Goal: Task Accomplishment & Management: Manage account settings

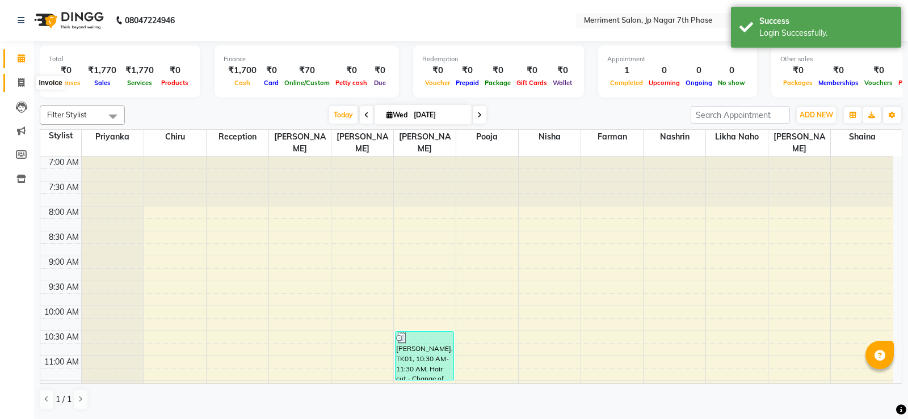
click at [25, 88] on span at bounding box center [21, 83] width 20 height 13
select select "service"
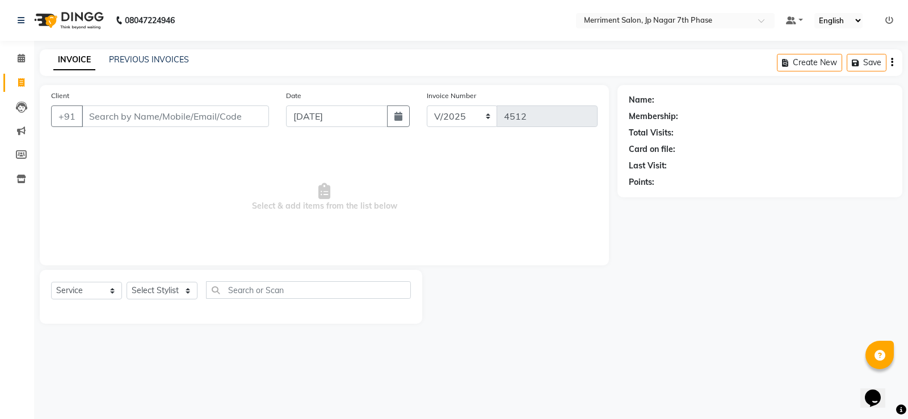
click at [141, 123] on input "Client" at bounding box center [175, 117] width 187 height 22
type input "9061573316"
click at [251, 112] on span "Add Client" at bounding box center [239, 116] width 45 height 11
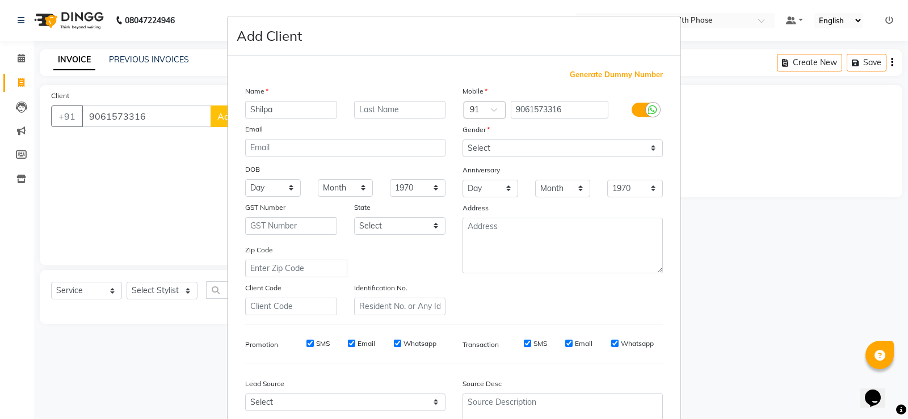
type input "Shilpa"
drag, startPoint x: 549, startPoint y: 153, endPoint x: 534, endPoint y: 145, distance: 17.3
click at [549, 153] on select "Select [DEMOGRAPHIC_DATA] [DEMOGRAPHIC_DATA] Other Prefer Not To Say" at bounding box center [562, 149] width 200 height 18
select select "[DEMOGRAPHIC_DATA]"
click at [462, 140] on select "Select [DEMOGRAPHIC_DATA] [DEMOGRAPHIC_DATA] Other Prefer Not To Say" at bounding box center [562, 149] width 200 height 18
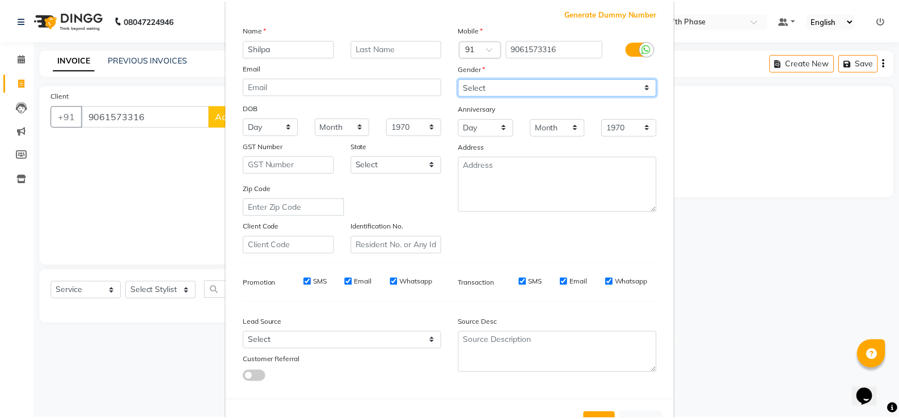
scroll to position [104, 0]
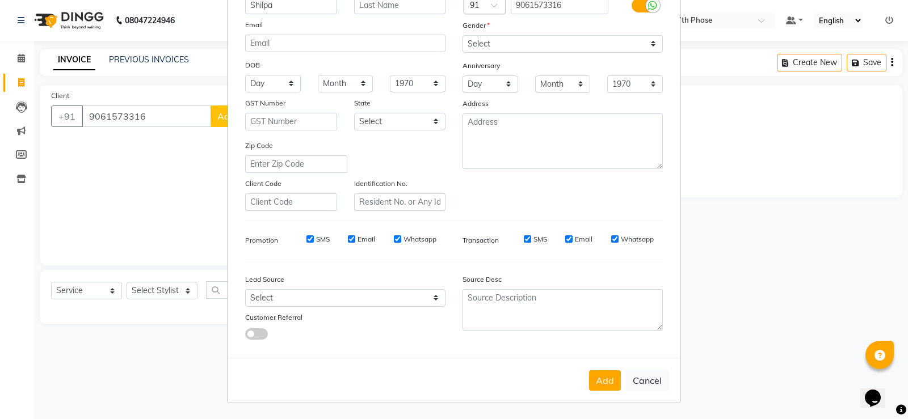
click at [595, 374] on button "Add" at bounding box center [605, 380] width 32 height 20
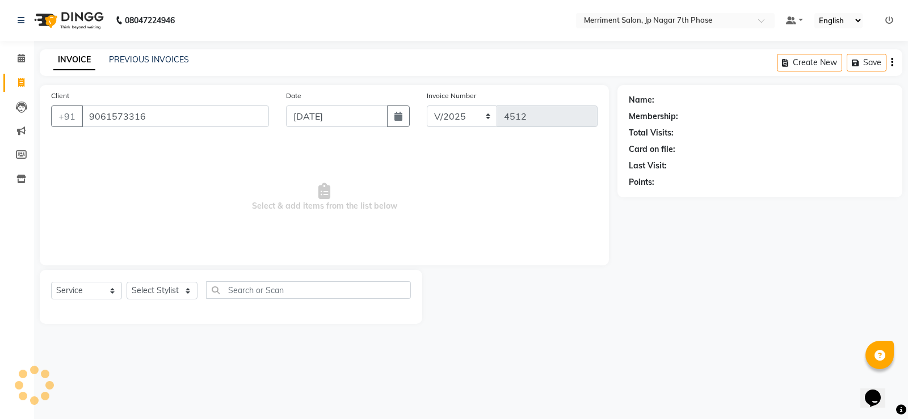
type input "90******16"
select select
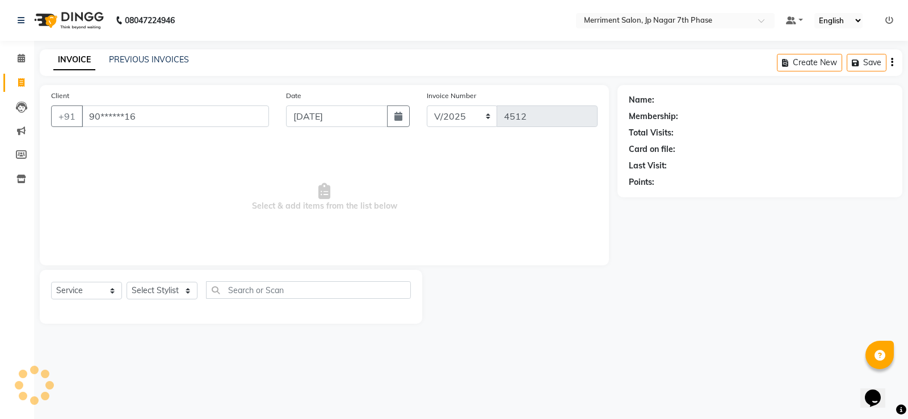
select select
checkbox input "false"
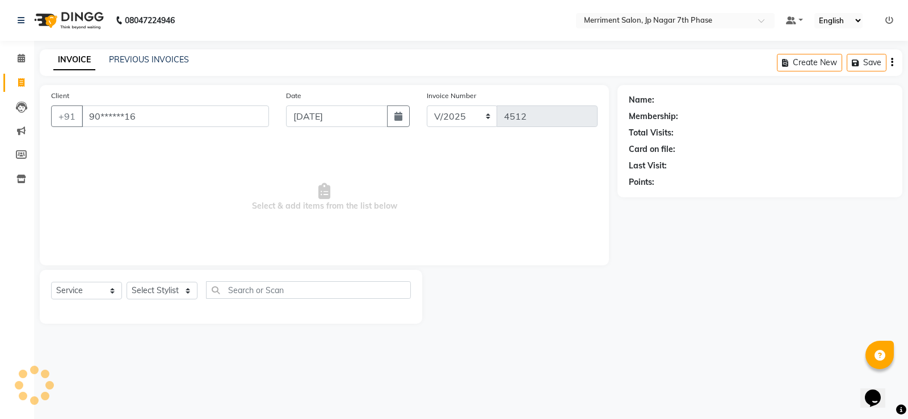
checkbox input "false"
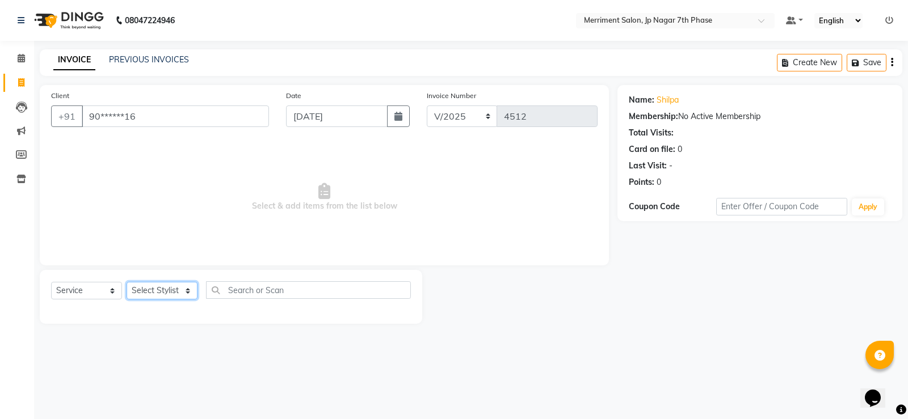
drag, startPoint x: 145, startPoint y: 291, endPoint x: 144, endPoint y: 284, distance: 6.9
click at [145, 291] on select "Select Stylist Chiru Farman likha naho [PERSON_NAME] [PERSON_NAME] [PERSON_NAME…" at bounding box center [161, 291] width 71 height 18
select select "72476"
click at [126, 282] on select "Select Stylist Chiru Farman likha naho [PERSON_NAME] [PERSON_NAME] [PERSON_NAME…" at bounding box center [161, 291] width 71 height 18
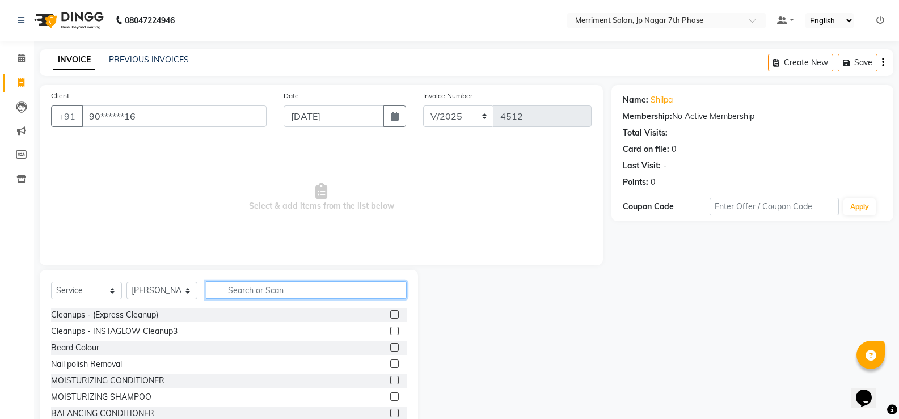
click at [276, 293] on input "text" at bounding box center [306, 290] width 201 height 18
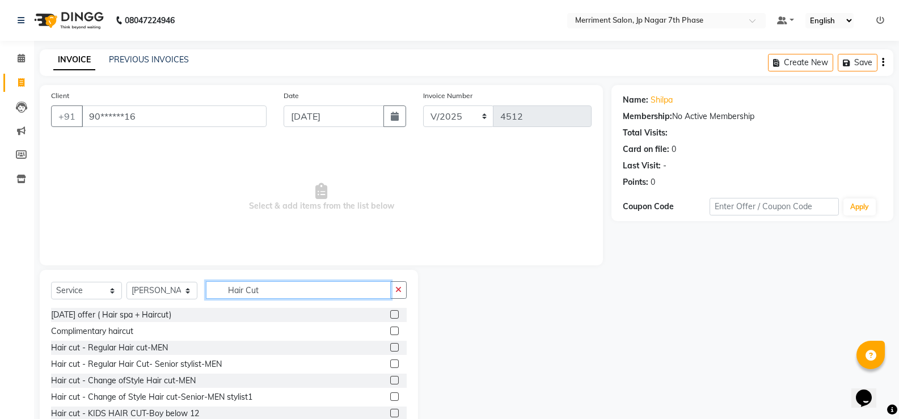
type input "Hair Cut"
click at [390, 366] on label at bounding box center [394, 364] width 9 height 9
click at [390, 366] on input "checkbox" at bounding box center [393, 364] width 7 height 7
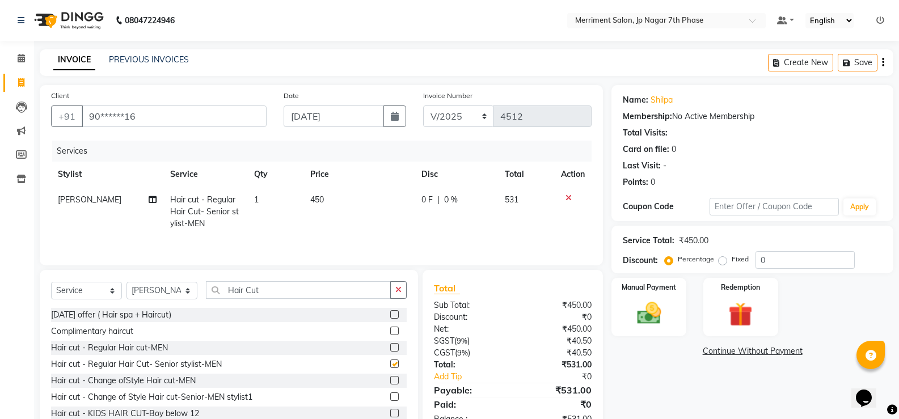
checkbox input "false"
click at [334, 306] on div "Select Service Product Membership Package Voucher Prepaid Gift Card Select Styl…" at bounding box center [229, 294] width 356 height 27
type input "H"
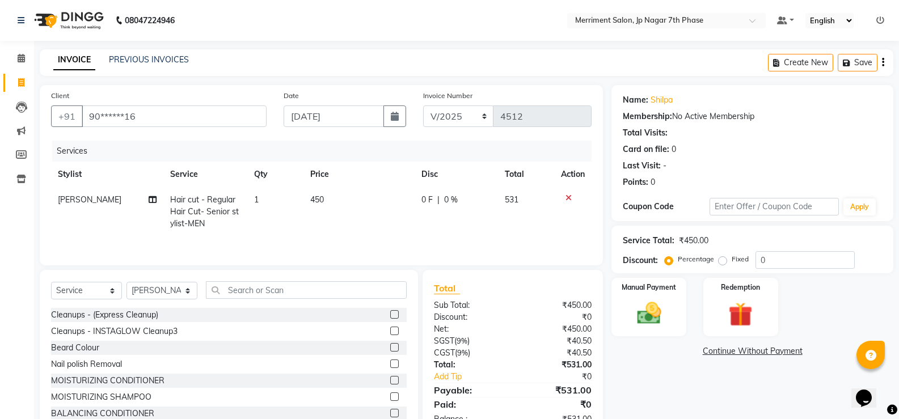
click at [569, 200] on icon at bounding box center [569, 198] width 6 height 8
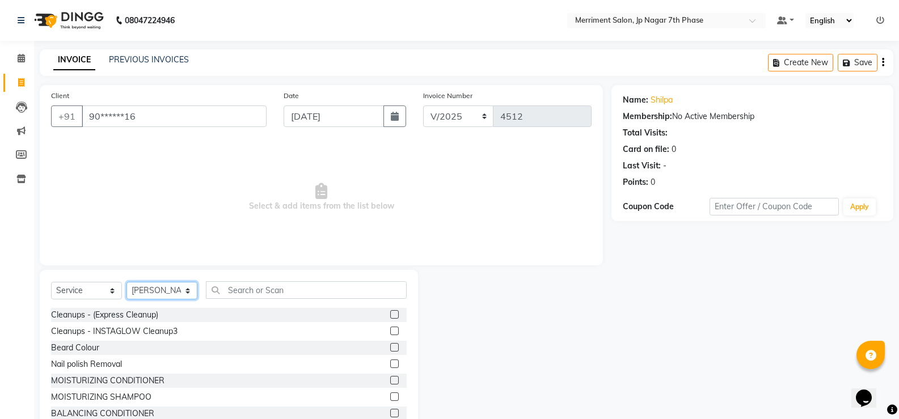
click at [154, 289] on select "Select Stylist Chiru Farman likha naho [PERSON_NAME] [PERSON_NAME] [PERSON_NAME…" at bounding box center [161, 291] width 71 height 18
select select "84910"
click at [126, 282] on select "Select Stylist Chiru Farman likha naho [PERSON_NAME] [PERSON_NAME] [PERSON_NAME…" at bounding box center [161, 291] width 71 height 18
drag, startPoint x: 245, startPoint y: 235, endPoint x: 264, endPoint y: 230, distance: 19.4
click at [259, 231] on span "Select & add items from the list below" at bounding box center [321, 197] width 541 height 113
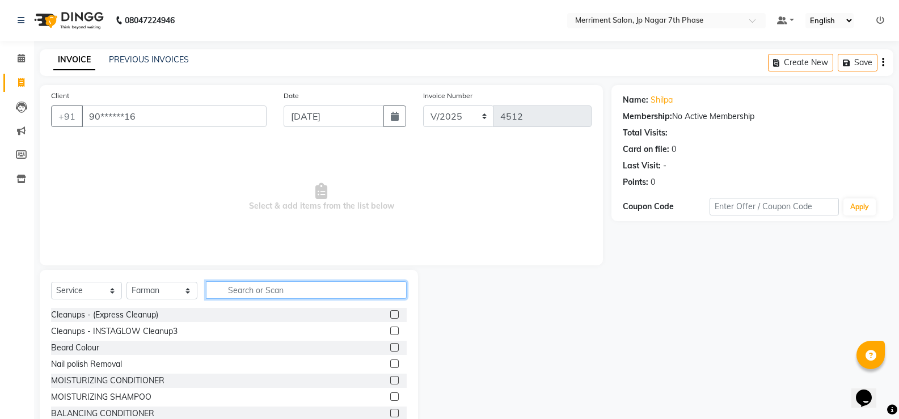
click at [290, 288] on input "text" at bounding box center [306, 290] width 201 height 18
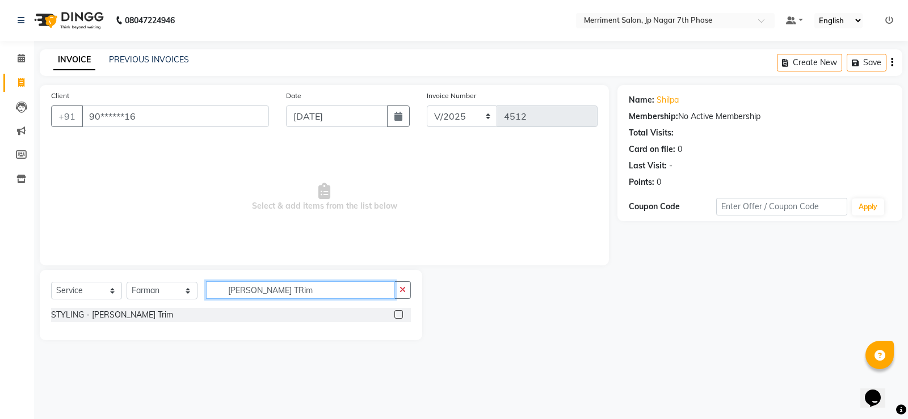
type input "[PERSON_NAME] TRim"
click at [399, 314] on label at bounding box center [398, 314] width 9 height 9
click at [399, 314] on input "checkbox" at bounding box center [397, 314] width 7 height 7
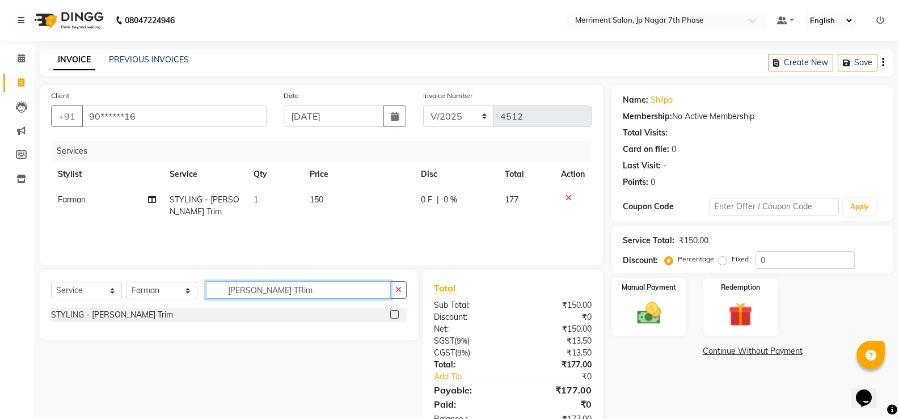
checkbox input "false"
click at [322, 290] on input "[PERSON_NAME] TRim" at bounding box center [298, 290] width 185 height 18
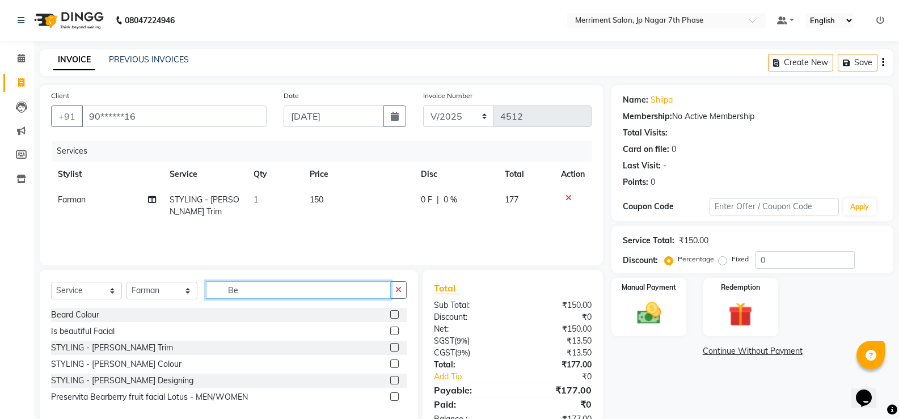
type input "B"
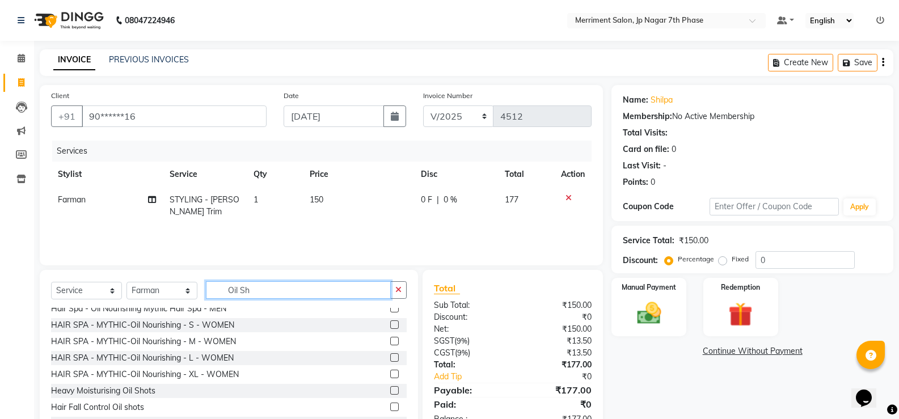
scroll to position [35, 0]
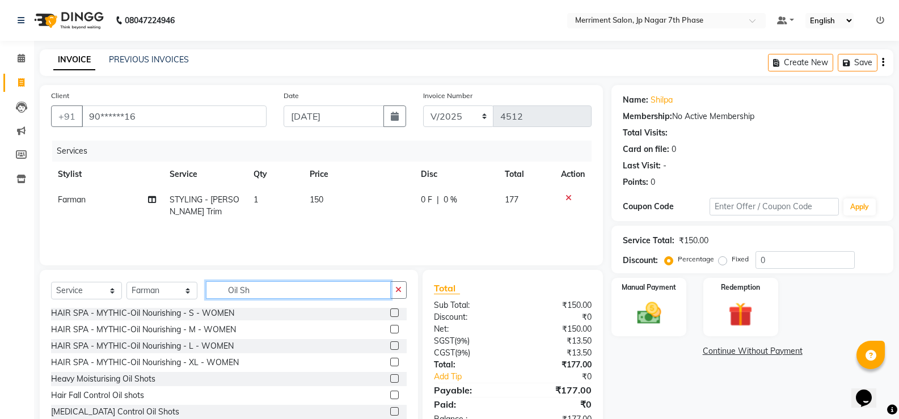
type input "Oil Sh"
click at [390, 378] on label at bounding box center [394, 378] width 9 height 9
click at [390, 378] on input "checkbox" at bounding box center [393, 378] width 7 height 7
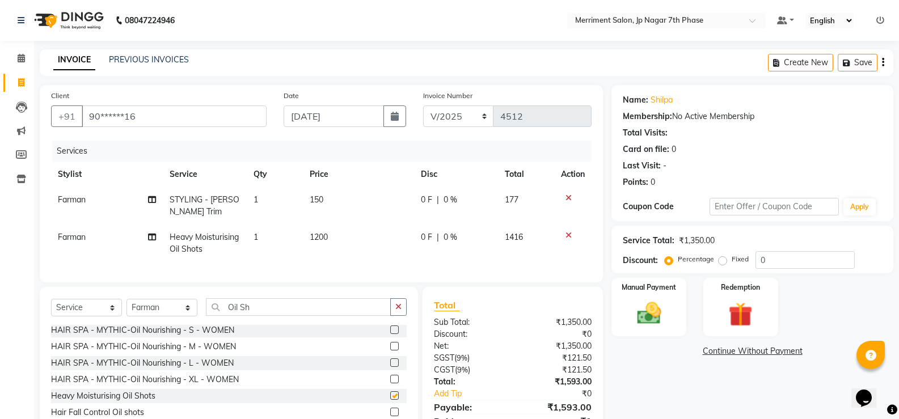
checkbox input "false"
drag, startPoint x: 345, startPoint y: 224, endPoint x: 339, endPoint y: 225, distance: 6.3
click at [344, 224] on td "150" at bounding box center [359, 205] width 112 height 37
select select "84910"
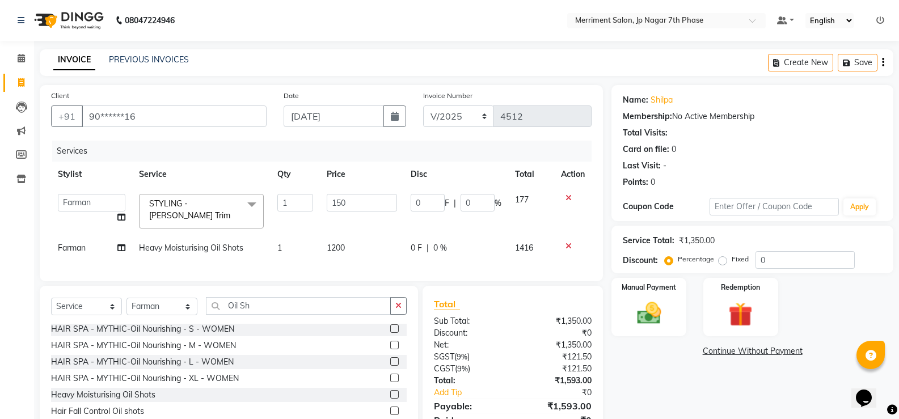
click at [348, 244] on td "1200" at bounding box center [362, 248] width 84 height 26
select select "84910"
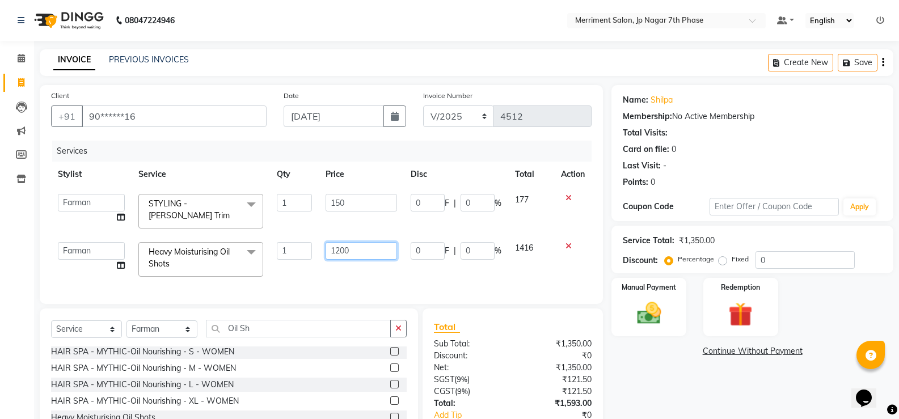
click at [350, 246] on input "1200" at bounding box center [361, 251] width 71 height 18
type input "1500"
click at [368, 270] on div "Services Stylist Service Qty Price Disc Total Action Chiru Farman likha naho [P…" at bounding box center [321, 217] width 541 height 152
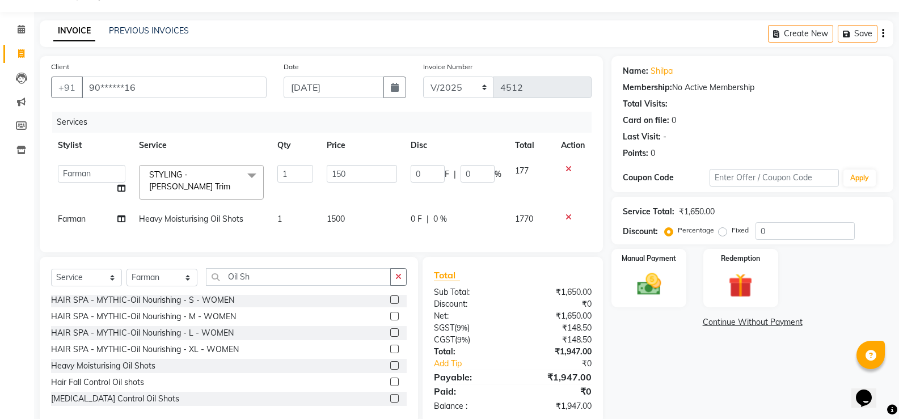
scroll to position [54, 0]
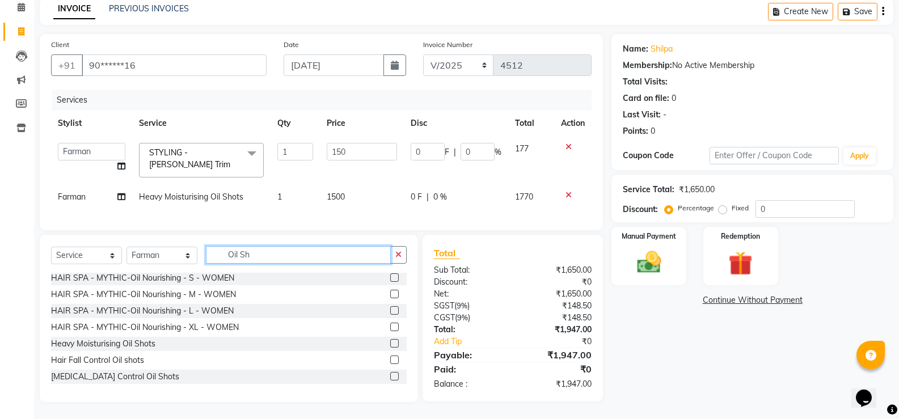
drag, startPoint x: 285, startPoint y: 260, endPoint x: 192, endPoint y: 267, distance: 93.9
click at [192, 267] on div "Select Service Product Membership Package Voucher Prepaid Gift Card Select Styl…" at bounding box center [229, 259] width 356 height 27
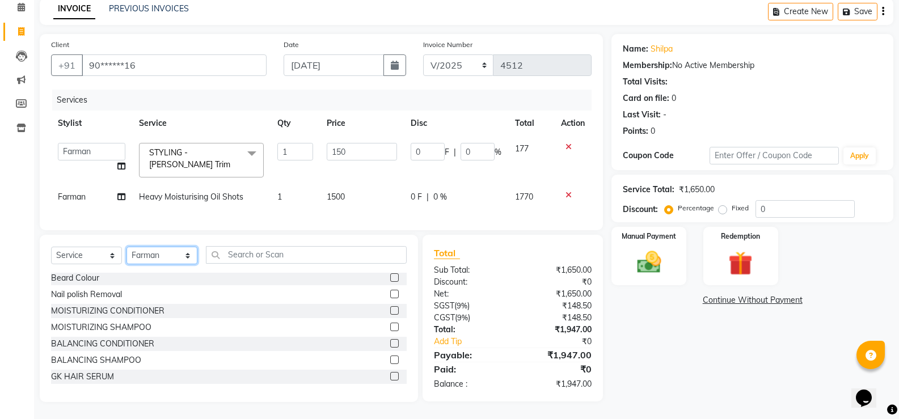
click at [155, 252] on select "Select Stylist Chiru Farman likha naho [PERSON_NAME] [PERSON_NAME] [PERSON_NAME…" at bounding box center [161, 256] width 71 height 18
select select "75887"
click at [126, 247] on select "Select Stylist Chiru Farman likha naho [PERSON_NAME] [PERSON_NAME] [PERSON_NAME…" at bounding box center [161, 256] width 71 height 18
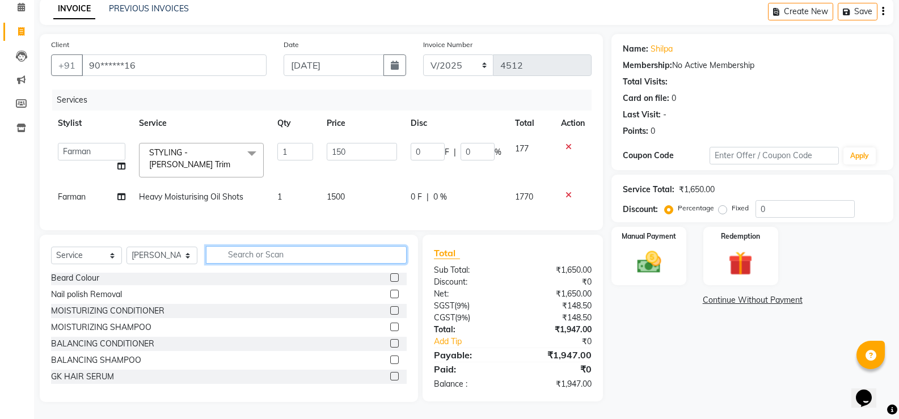
click at [259, 262] on input "text" at bounding box center [306, 255] width 201 height 18
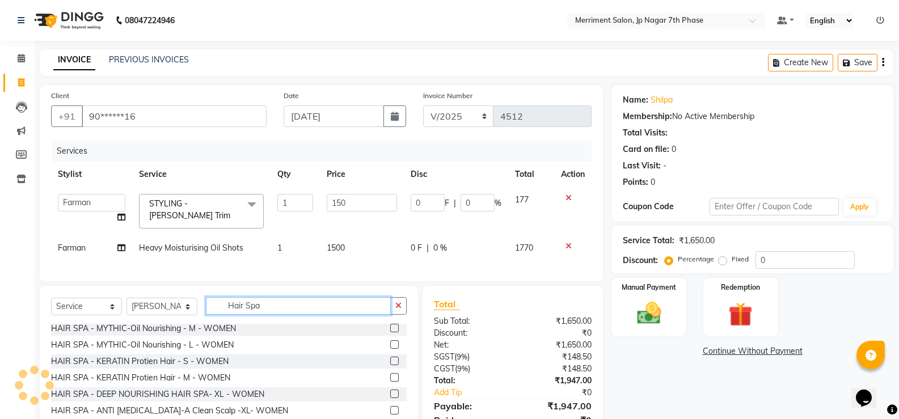
scroll to position [227, 0]
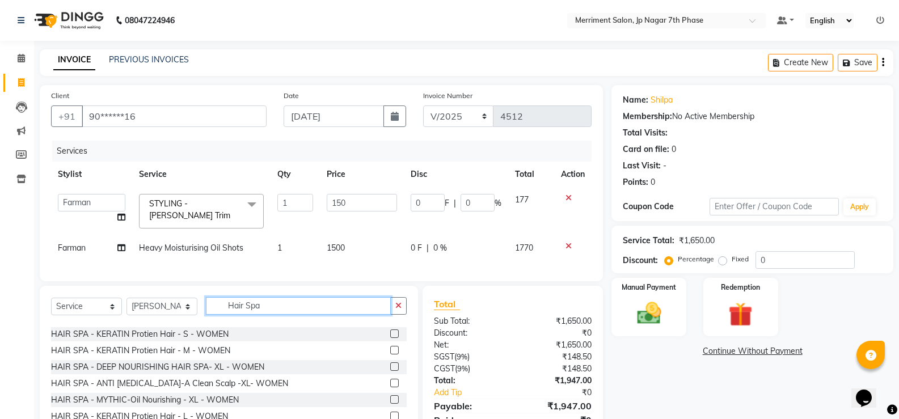
type input "Hair Spa"
click at [390, 351] on label at bounding box center [394, 350] width 9 height 9
click at [390, 351] on input "checkbox" at bounding box center [393, 350] width 7 height 7
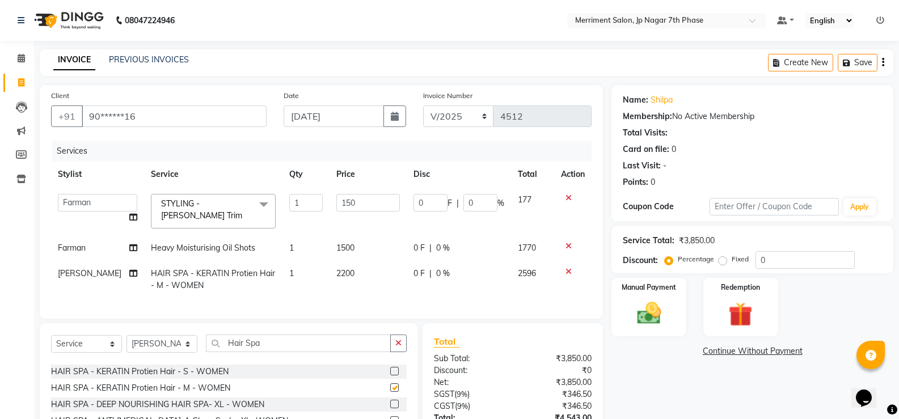
checkbox input "false"
click at [344, 268] on span "2200" at bounding box center [345, 273] width 18 height 10
select select "75887"
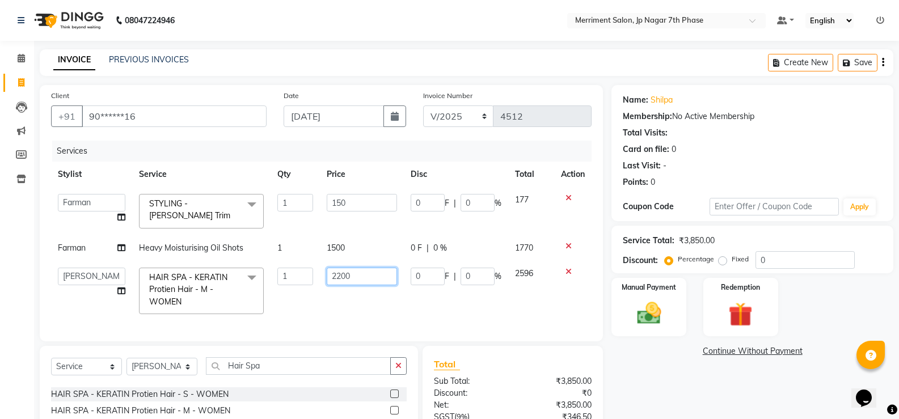
click at [365, 271] on input "2200" at bounding box center [362, 277] width 70 height 18
type input "2"
type input "3000"
click at [398, 315] on div "Client +91 90******16 Date [DATE] Invoice Number V/2025 V/[PHONE_NUMBER] Servic…" at bounding box center [321, 213] width 563 height 256
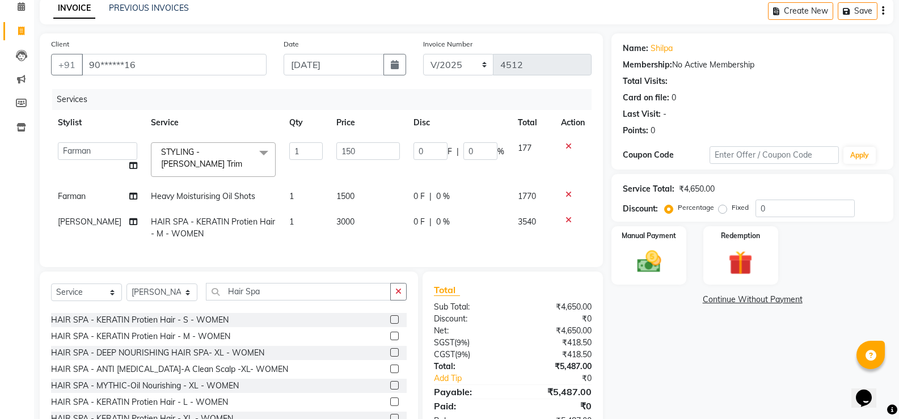
scroll to position [92, 0]
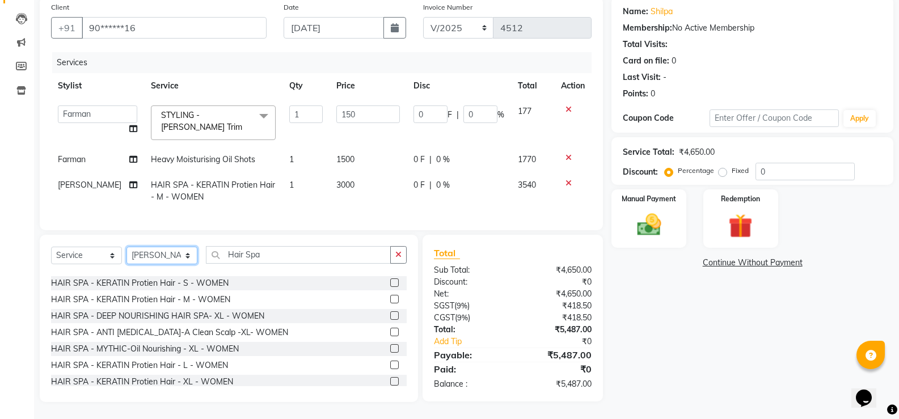
click at [173, 256] on select "Select Stylist Chiru Farman likha naho [PERSON_NAME] [PERSON_NAME] [PERSON_NAME…" at bounding box center [161, 256] width 71 height 18
select select "83450"
click at [126, 247] on select "Select Stylist Chiru Farman likha naho [PERSON_NAME] [PERSON_NAME] [PERSON_NAME…" at bounding box center [161, 256] width 71 height 18
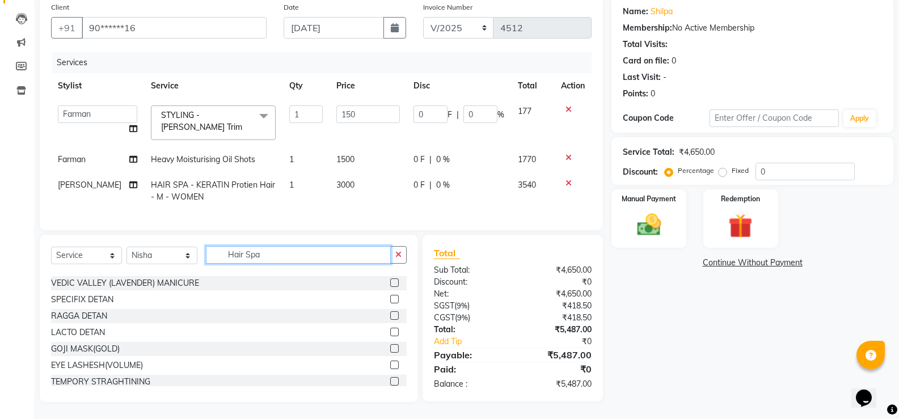
drag, startPoint x: 258, startPoint y: 260, endPoint x: 0, endPoint y: 250, distance: 257.7
click at [0, 250] on app-home "08047224946 Select Location × Merriment Salon, Jp Nagar 7th Phase Default Panel…" at bounding box center [449, 166] width 899 height 508
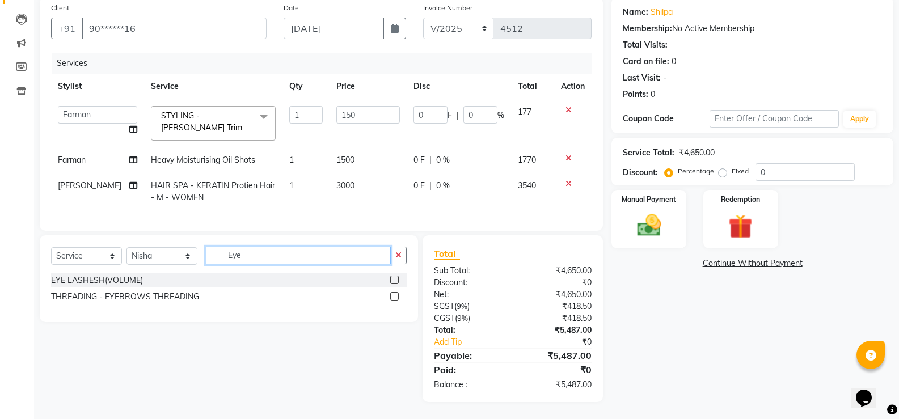
scroll to position [0, 0]
type input "Eye"
click at [393, 298] on label at bounding box center [394, 296] width 9 height 9
click at [393, 298] on input "checkbox" at bounding box center [393, 296] width 7 height 7
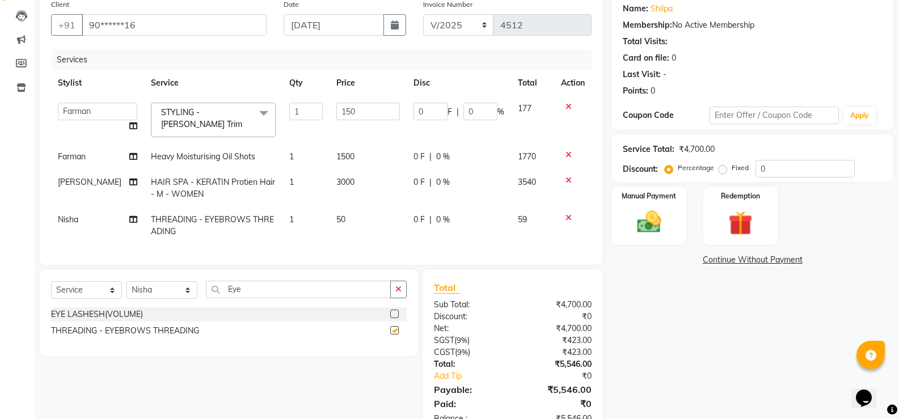
checkbox input "false"
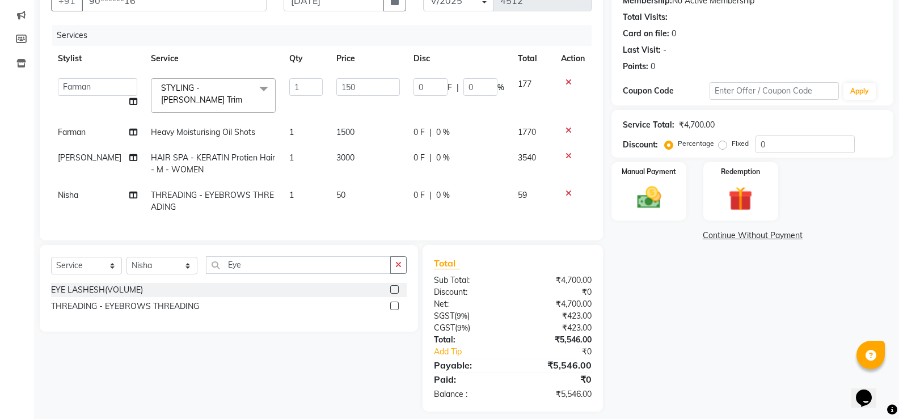
scroll to position [129, 0]
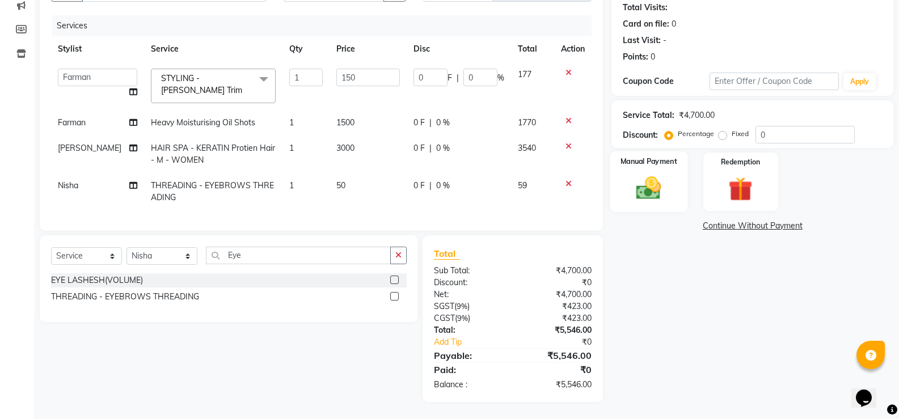
click at [668, 179] on img at bounding box center [648, 188] width 40 height 29
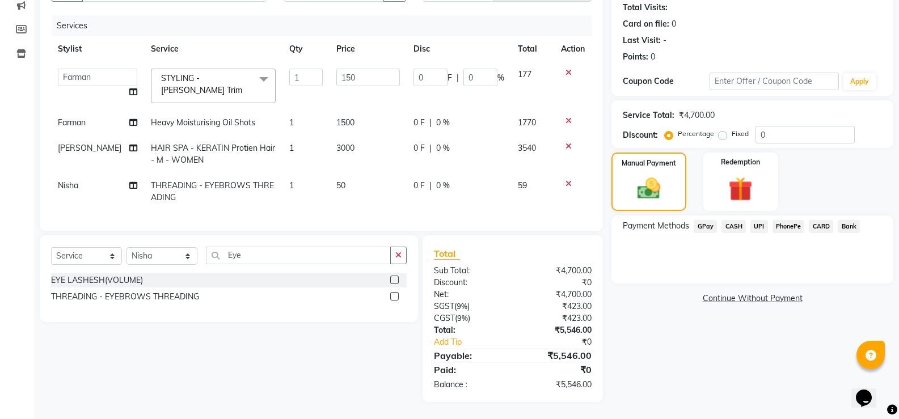
click at [756, 222] on span "UPI" at bounding box center [759, 226] width 18 height 13
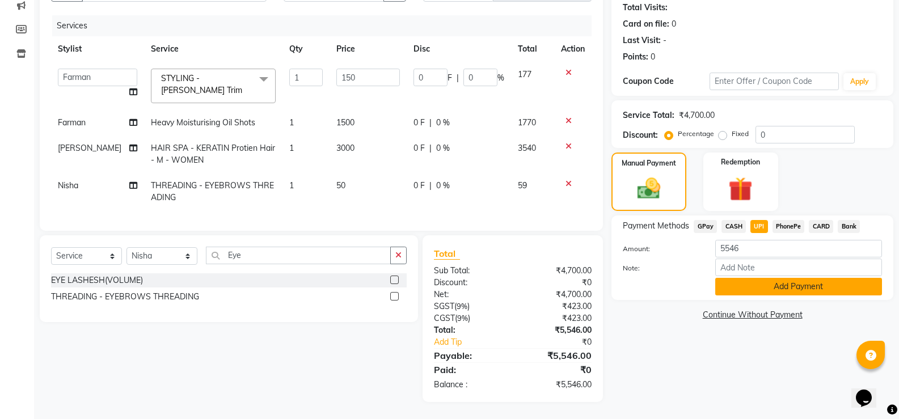
click at [814, 285] on button "Add Payment" at bounding box center [798, 287] width 167 height 18
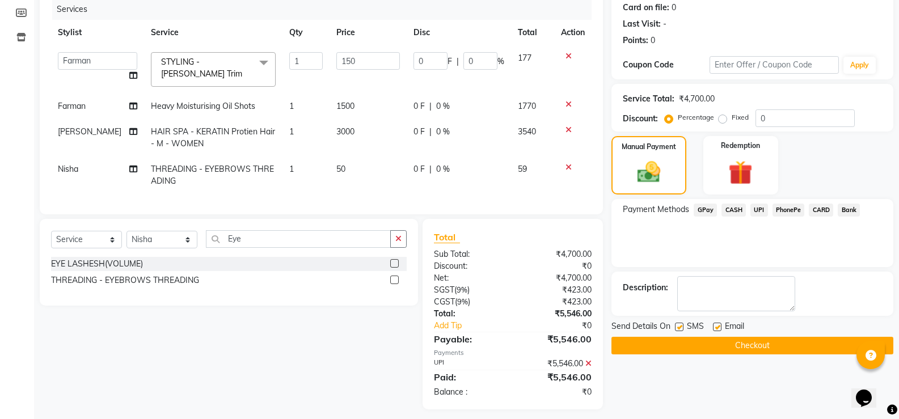
scroll to position [153, 0]
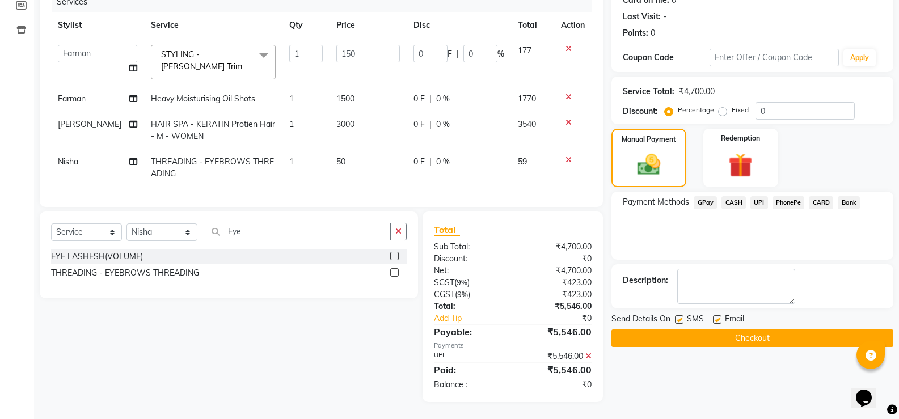
click at [772, 335] on button "Checkout" at bounding box center [752, 339] width 282 height 18
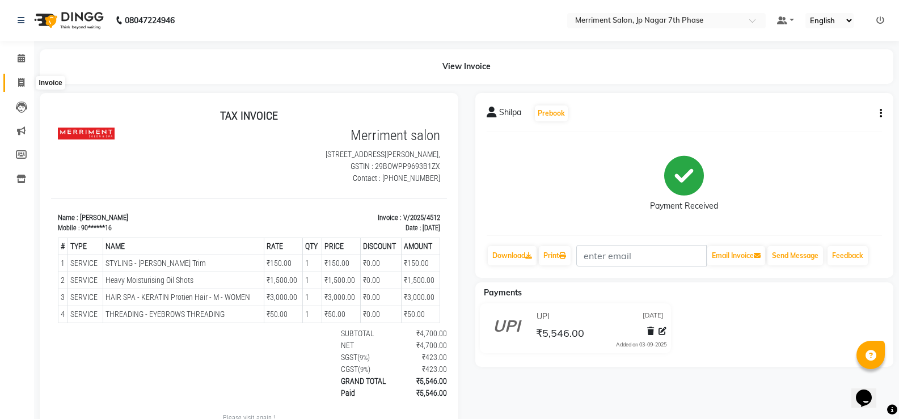
click at [15, 80] on span at bounding box center [21, 83] width 20 height 13
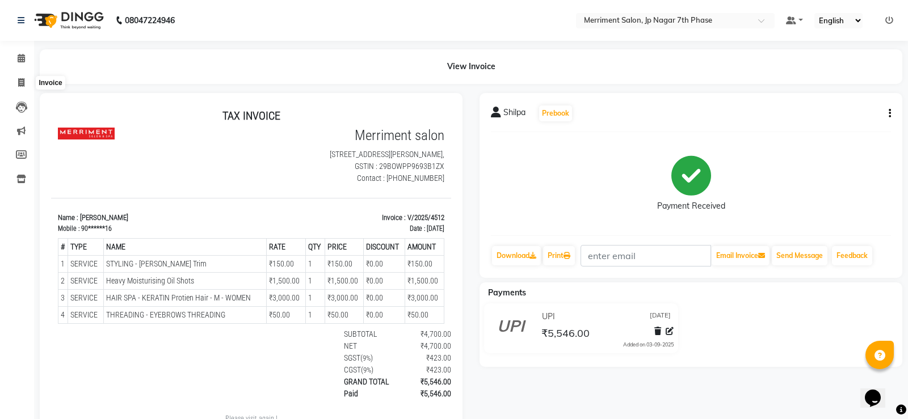
select select "service"
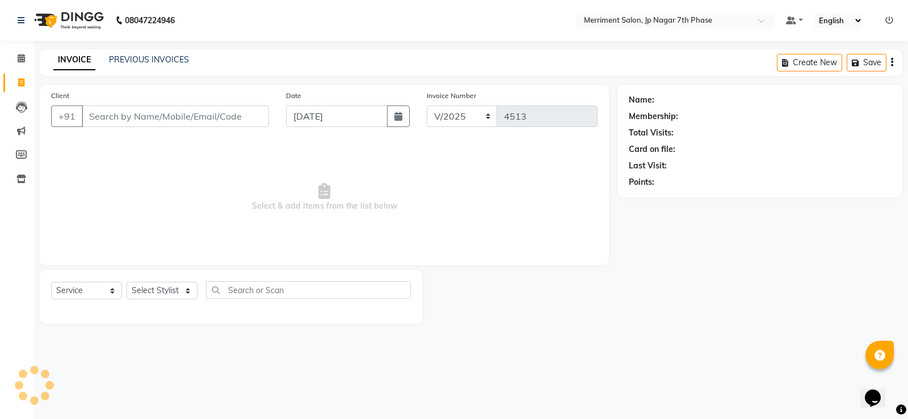
click at [121, 122] on input "Client" at bounding box center [175, 117] width 187 height 22
type input "7905673049"
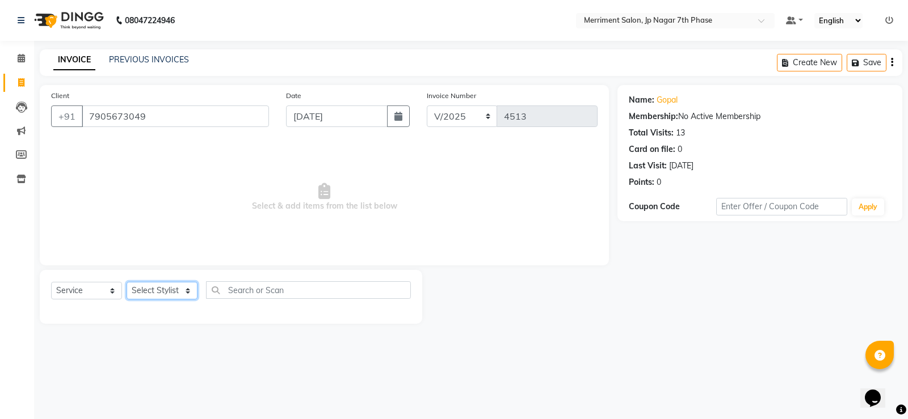
click at [170, 293] on select "Select Stylist Chiru Farman likha naho [PERSON_NAME] [PERSON_NAME] [PERSON_NAME…" at bounding box center [161, 291] width 71 height 18
select select "84910"
click at [126, 282] on select "Select Stylist Chiru Farman likha naho [PERSON_NAME] [PERSON_NAME] [PERSON_NAME…" at bounding box center [161, 291] width 71 height 18
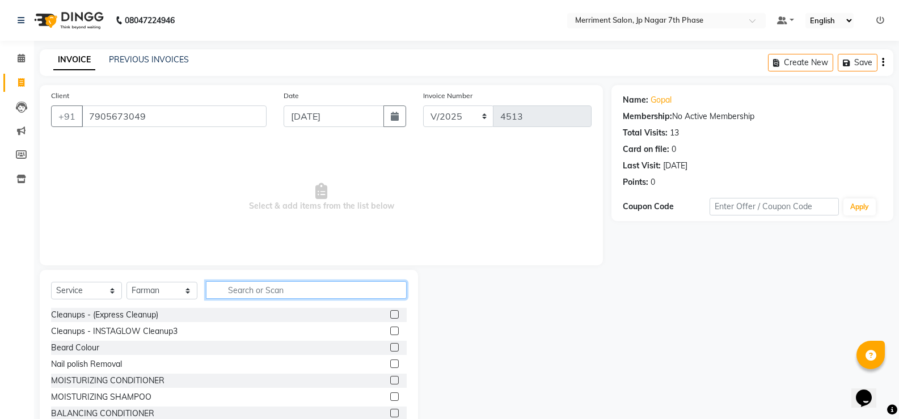
click at [282, 286] on input "text" at bounding box center [306, 290] width 201 height 18
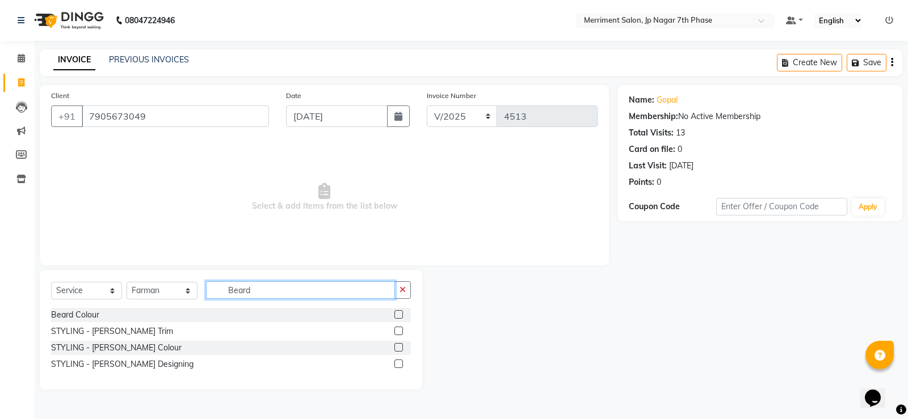
type input "Beard"
click at [402, 330] on label at bounding box center [398, 331] width 9 height 9
click at [402, 330] on input "checkbox" at bounding box center [397, 331] width 7 height 7
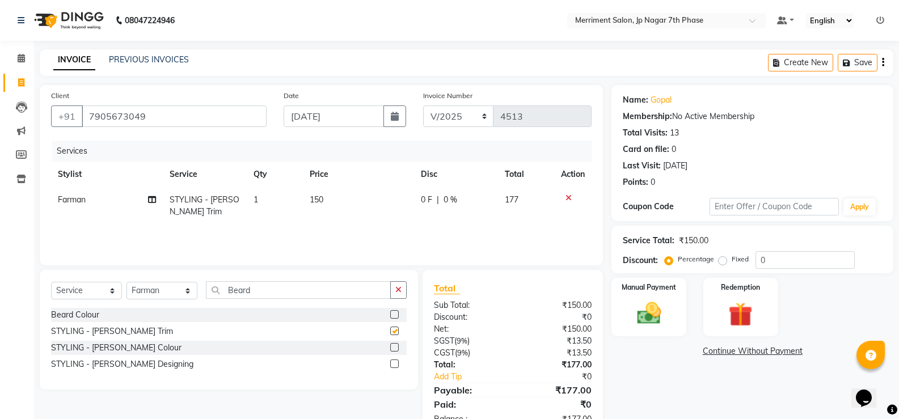
checkbox input "false"
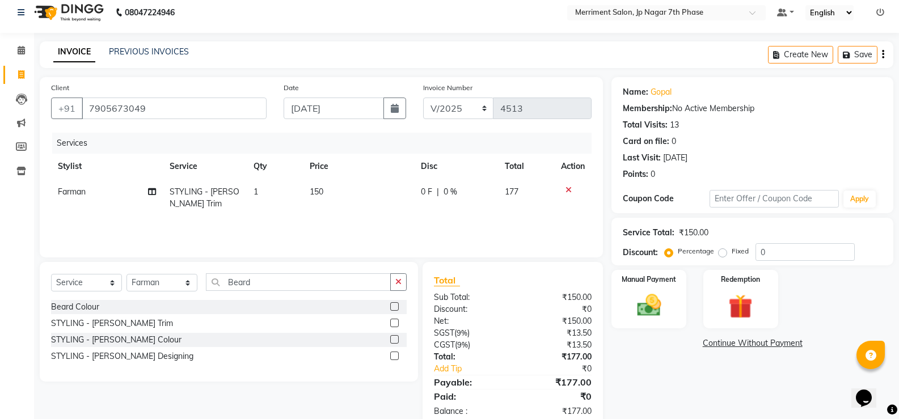
scroll to position [35, 0]
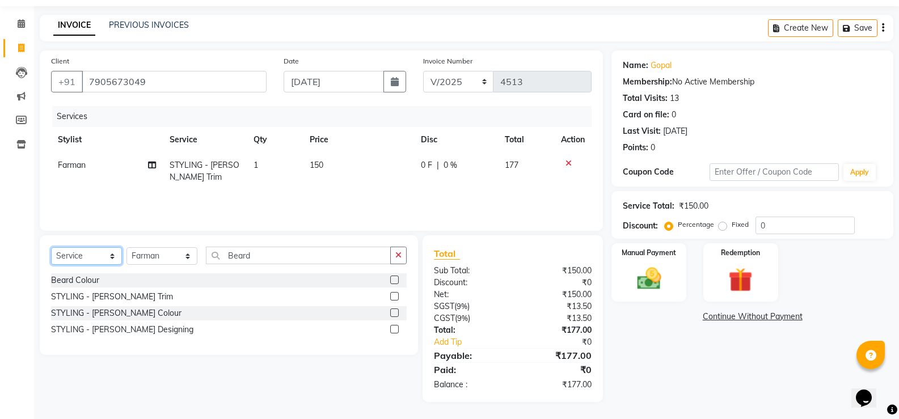
drag, startPoint x: 106, startPoint y: 257, endPoint x: 101, endPoint y: 260, distance: 5.8
click at [106, 257] on select "Select Service Product Membership Package Voucher Prepaid Gift Card" at bounding box center [86, 256] width 71 height 18
select select "product"
click at [51, 247] on select "Select Service Product Membership Package Voucher Prepaid Gift Card" at bounding box center [86, 256] width 71 height 18
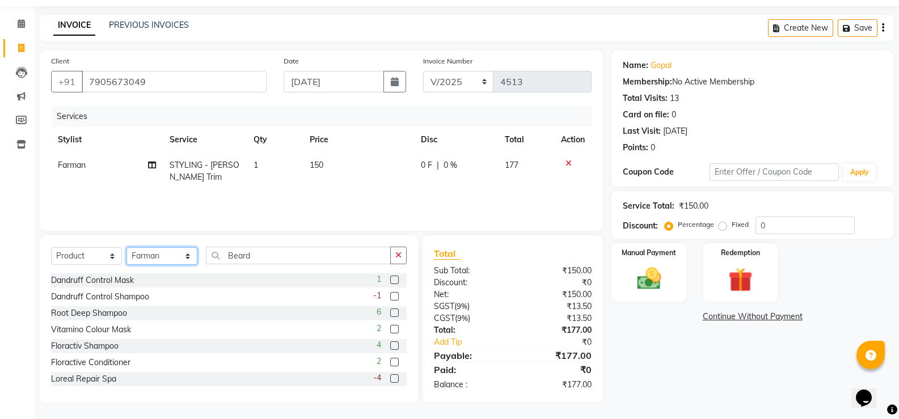
click at [161, 256] on select "Select Stylist Chiru Farman likha naho [PERSON_NAME] [PERSON_NAME] [PERSON_NAME…" at bounding box center [161, 256] width 71 height 18
click at [126, 247] on select "Select Stylist Chiru Farman likha naho [PERSON_NAME] [PERSON_NAME] [PERSON_NAME…" at bounding box center [161, 256] width 71 height 18
drag, startPoint x: 294, startPoint y: 265, endPoint x: 282, endPoint y: 250, distance: 20.2
click at [290, 260] on div "Select Service Product Membership Package Voucher Prepaid Gift Card Select Styl…" at bounding box center [229, 260] width 356 height 27
click at [282, 250] on input "Beard" at bounding box center [298, 256] width 185 height 18
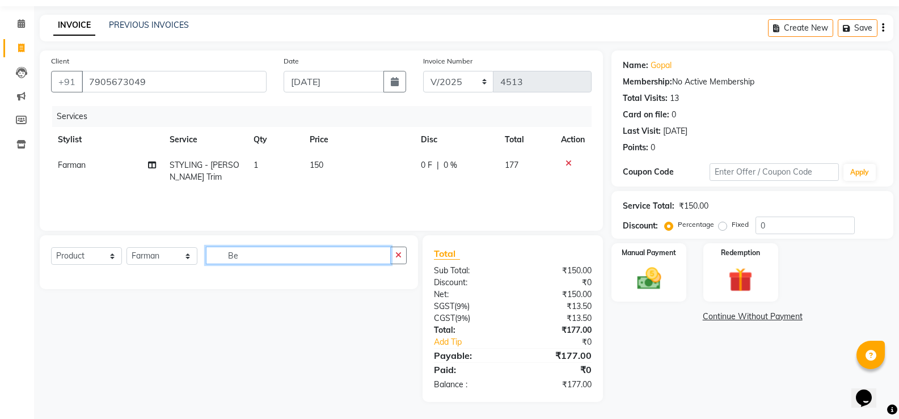
type input "B"
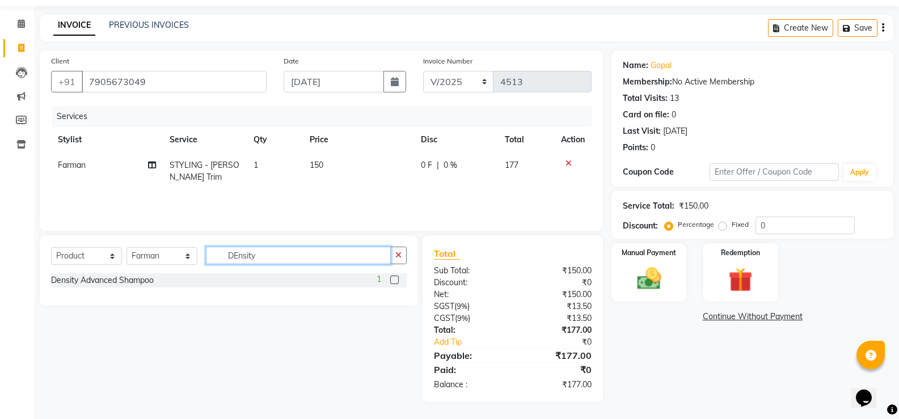
type input "DEnsity"
click at [394, 281] on label at bounding box center [394, 280] width 9 height 9
click at [394, 281] on input "checkbox" at bounding box center [393, 280] width 7 height 7
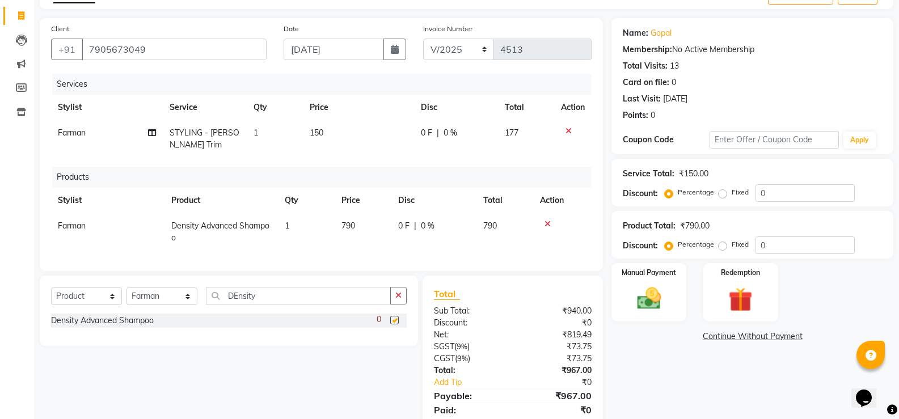
scroll to position [116, 0]
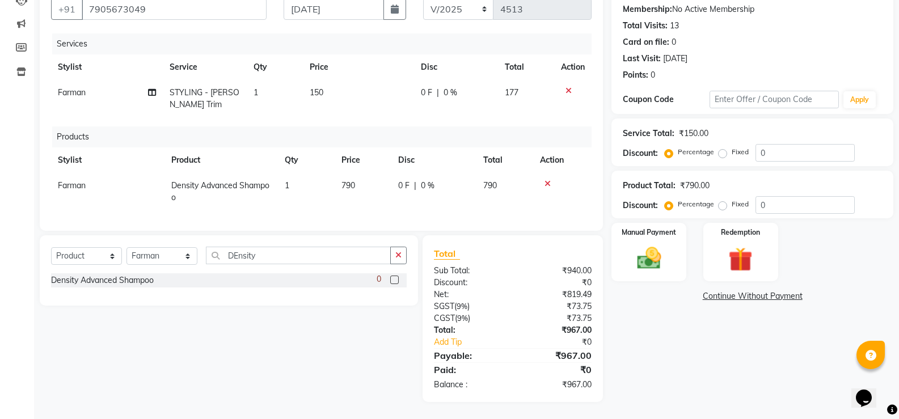
checkbox input "false"
click at [644, 244] on img at bounding box center [648, 258] width 40 height 29
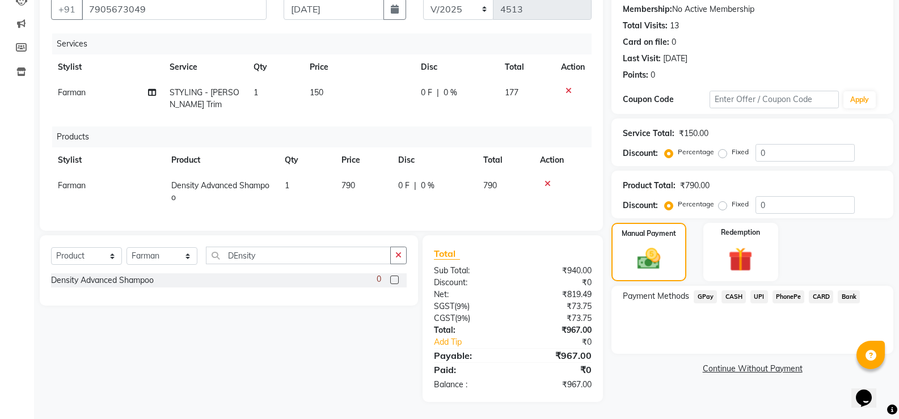
click at [760, 290] on span "UPI" at bounding box center [759, 296] width 18 height 13
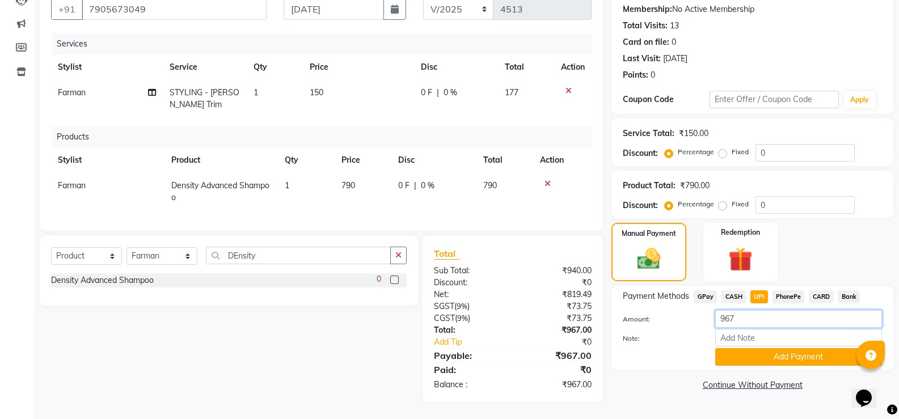
drag, startPoint x: 761, startPoint y: 313, endPoint x: 721, endPoint y: 332, distance: 44.4
click at [755, 317] on input "967" at bounding box center [798, 319] width 167 height 18
click at [721, 332] on input "Note:" at bounding box center [798, 338] width 167 height 18
click at [744, 310] on input "967" at bounding box center [798, 319] width 167 height 18
type input "9"
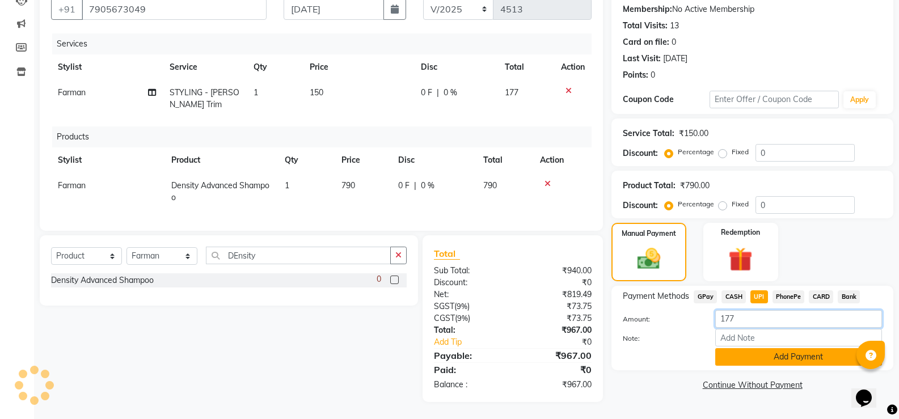
type input "177"
click at [777, 348] on button "Add Payment" at bounding box center [798, 357] width 167 height 18
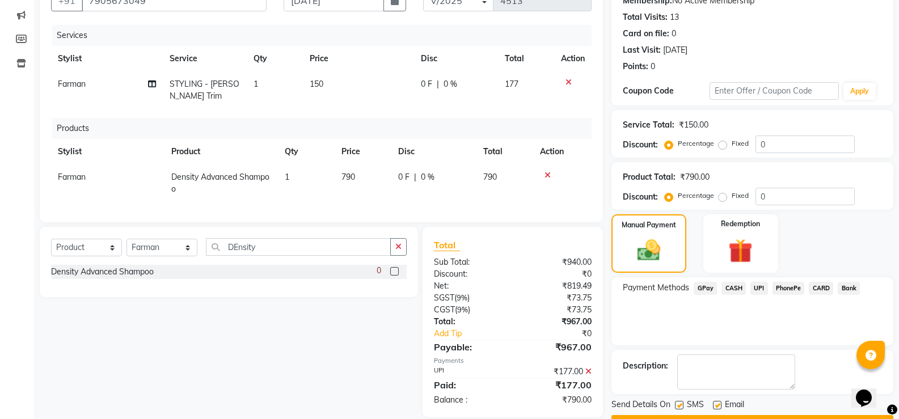
click at [732, 290] on span "CASH" at bounding box center [733, 288] width 24 height 13
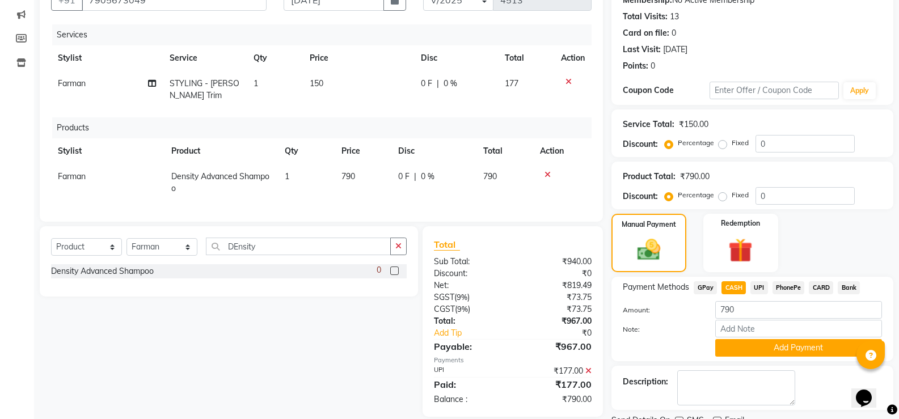
scroll to position [163, 0]
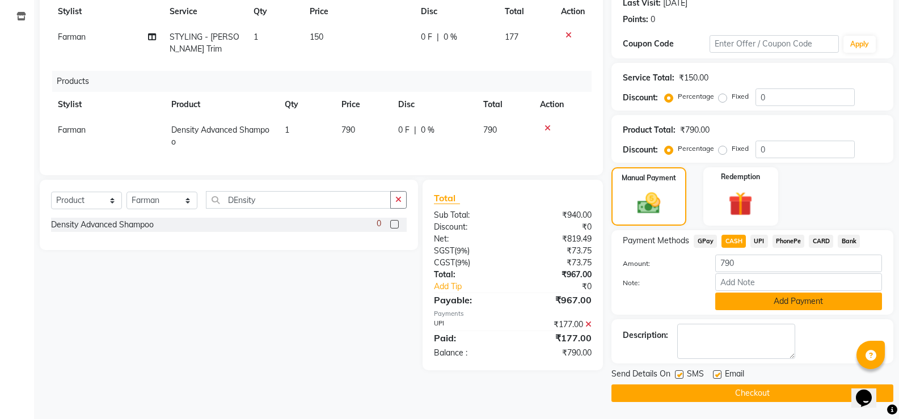
click at [877, 298] on button "Add Payment" at bounding box center [798, 302] width 167 height 18
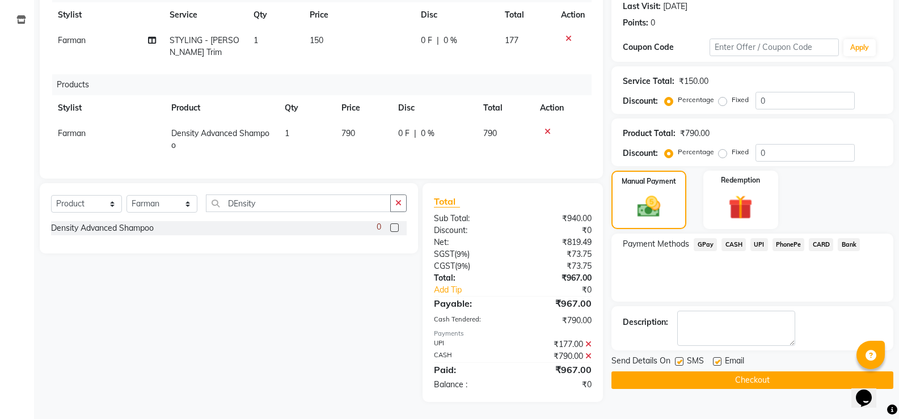
click at [771, 378] on button "Checkout" at bounding box center [752, 381] width 282 height 18
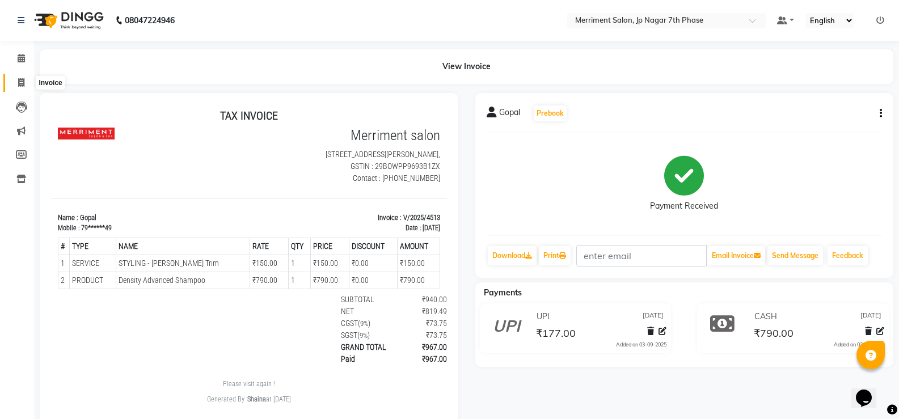
click at [27, 87] on span at bounding box center [21, 83] width 20 height 13
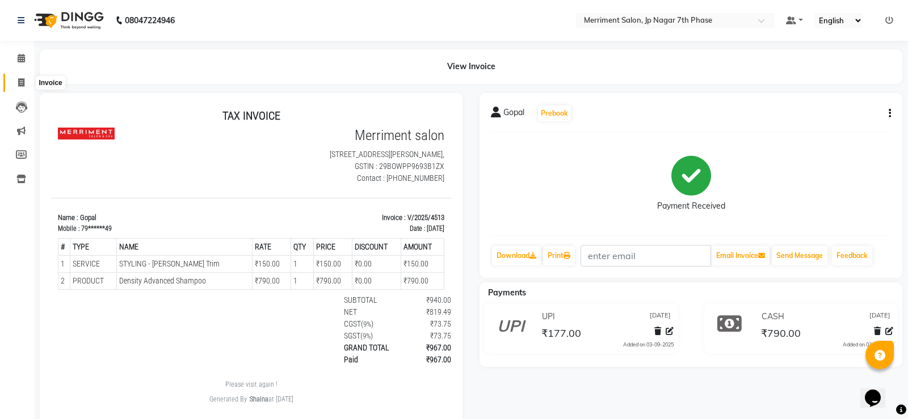
select select "service"
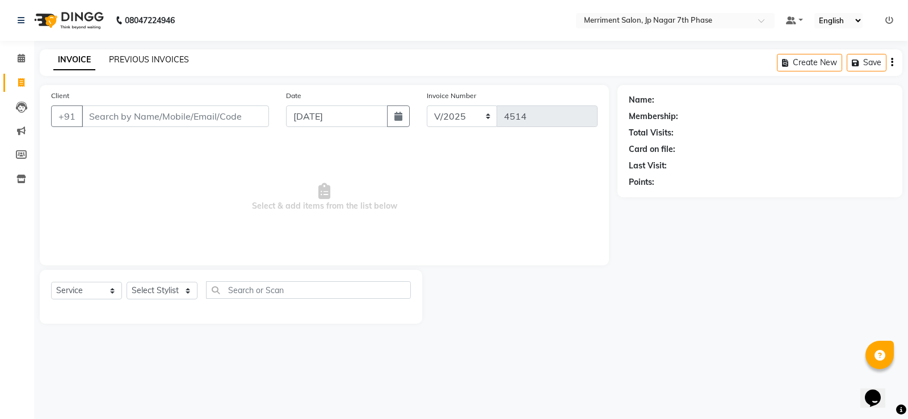
click at [175, 60] on link "PREVIOUS INVOICES" at bounding box center [149, 59] width 80 height 10
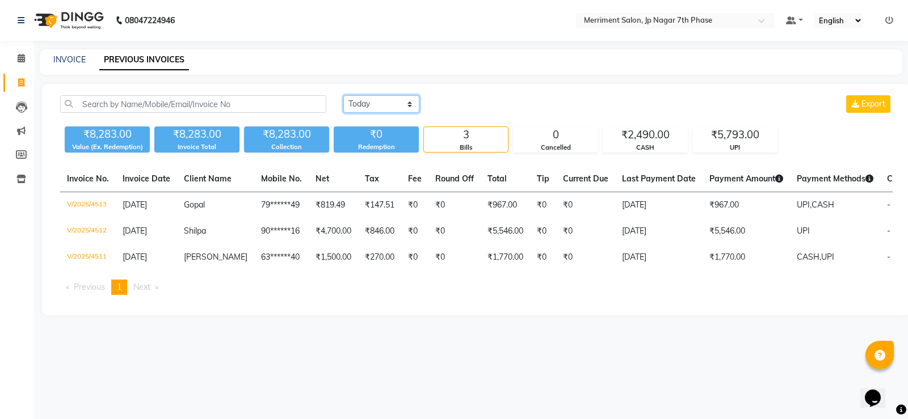
click at [394, 99] on select "[DATE] [DATE] Custom Range" at bounding box center [381, 104] width 76 height 18
click at [343, 95] on select "[DATE] [DATE] Custom Range" at bounding box center [381, 104] width 76 height 18
click at [359, 100] on select "[DATE] [DATE] Custom Range" at bounding box center [381, 104] width 76 height 18
select select "[DATE]"
click at [343, 95] on select "[DATE] [DATE] Custom Range" at bounding box center [381, 104] width 76 height 18
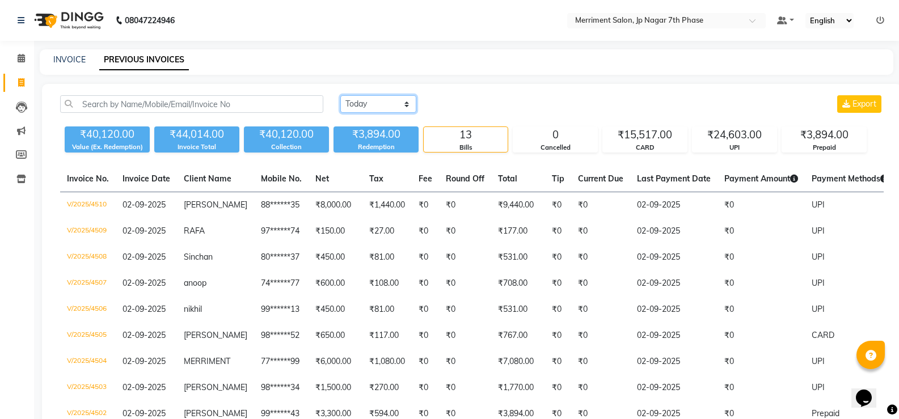
click at [373, 98] on select "[DATE] [DATE] Custom Range" at bounding box center [378, 104] width 76 height 18
click at [340, 95] on select "[DATE] [DATE] Custom Range" at bounding box center [378, 104] width 76 height 18
click at [16, 106] on icon at bounding box center [21, 107] width 11 height 11
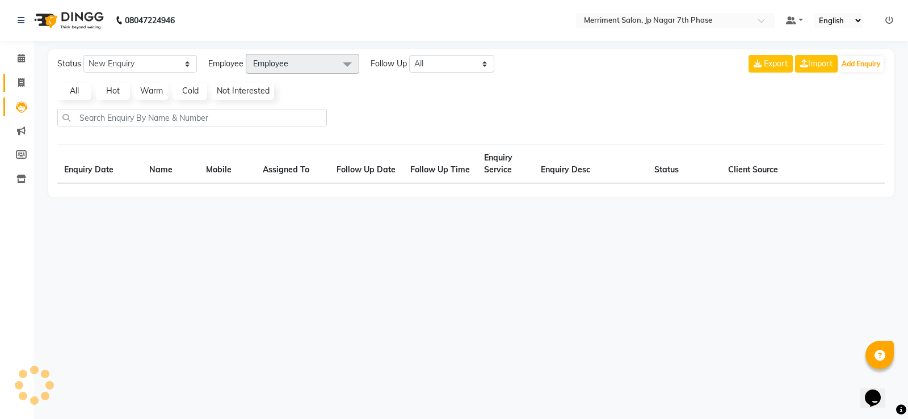
select select "10"
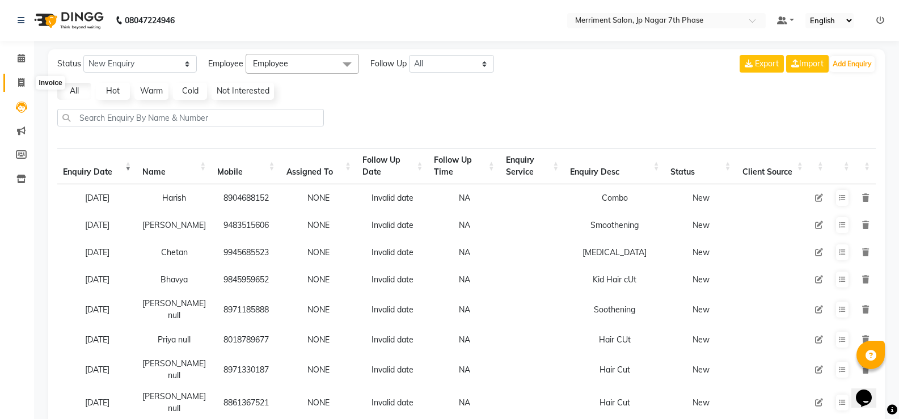
click at [18, 79] on icon at bounding box center [21, 82] width 6 height 9
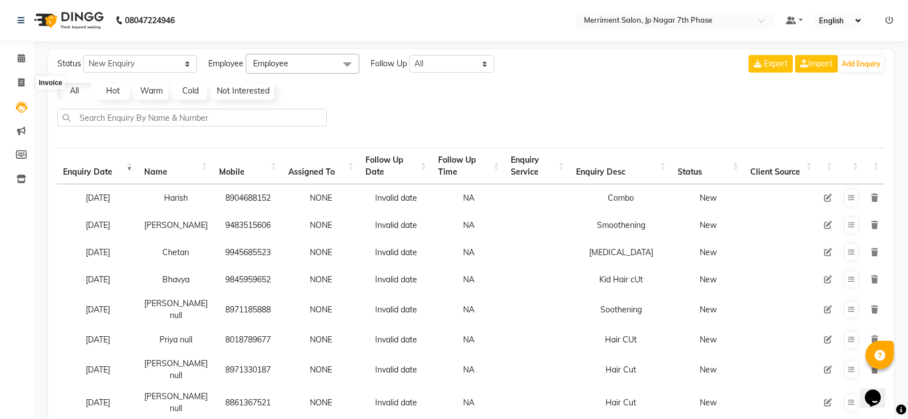
select select "service"
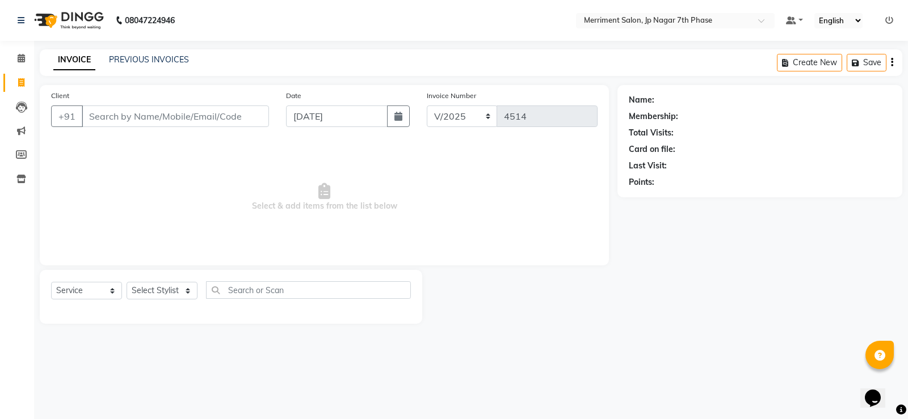
click at [149, 65] on div "PREVIOUS INVOICES" at bounding box center [149, 60] width 80 height 12
click at [149, 64] on link "PREVIOUS INVOICES" at bounding box center [149, 59] width 80 height 10
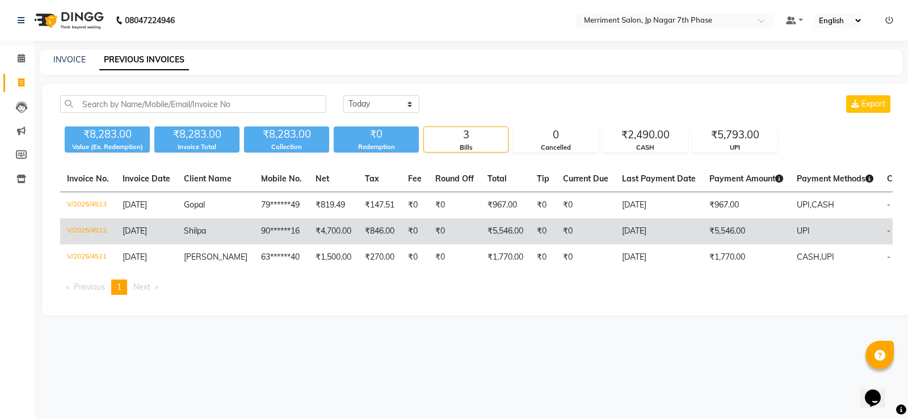
click at [309, 236] on td "₹4,700.00" at bounding box center [333, 231] width 49 height 26
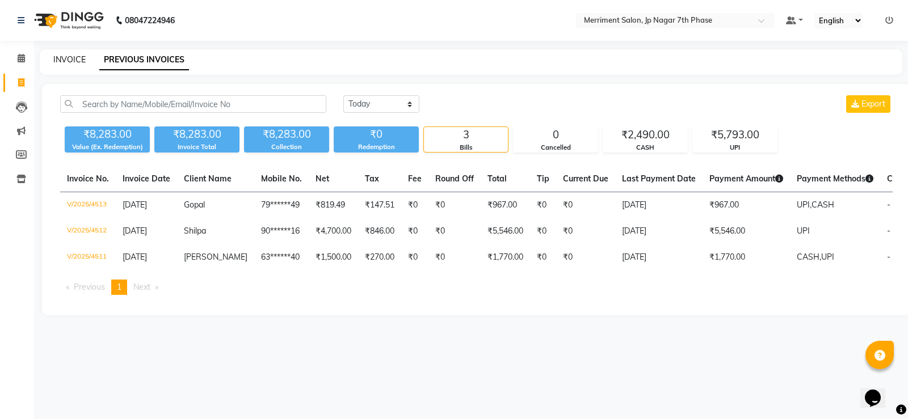
click at [76, 60] on link "INVOICE" at bounding box center [69, 59] width 32 height 10
select select "service"
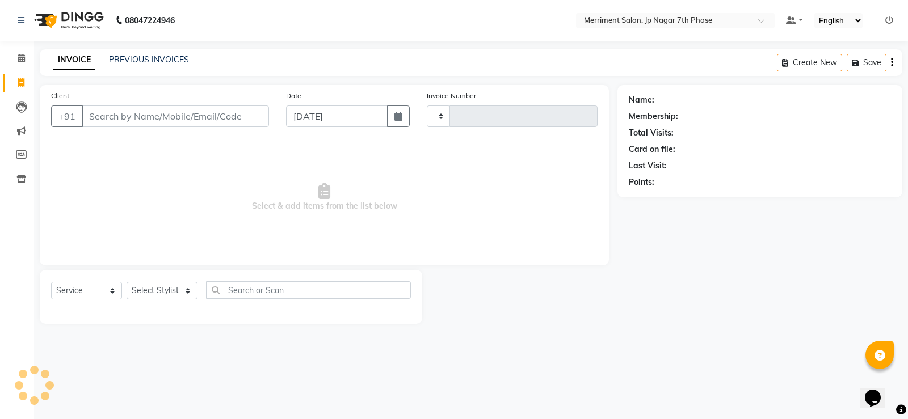
type input "4514"
select select "4110"
click at [132, 123] on input "Client" at bounding box center [175, 117] width 187 height 22
type input "7411204433"
select select "2: Object"
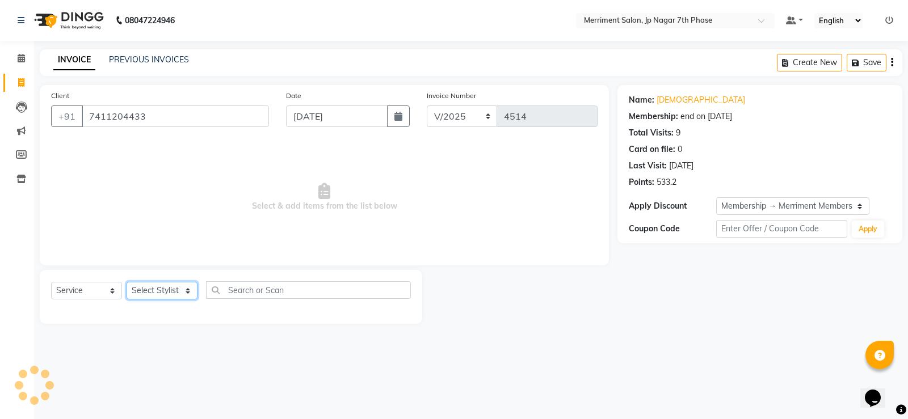
click at [170, 291] on select "Select Stylist" at bounding box center [161, 291] width 71 height 18
click at [96, 282] on select "Select Service Product Membership Package Voucher Prepaid Gift Card" at bounding box center [86, 291] width 71 height 18
click at [150, 292] on select "Select Stylist" at bounding box center [161, 291] width 71 height 18
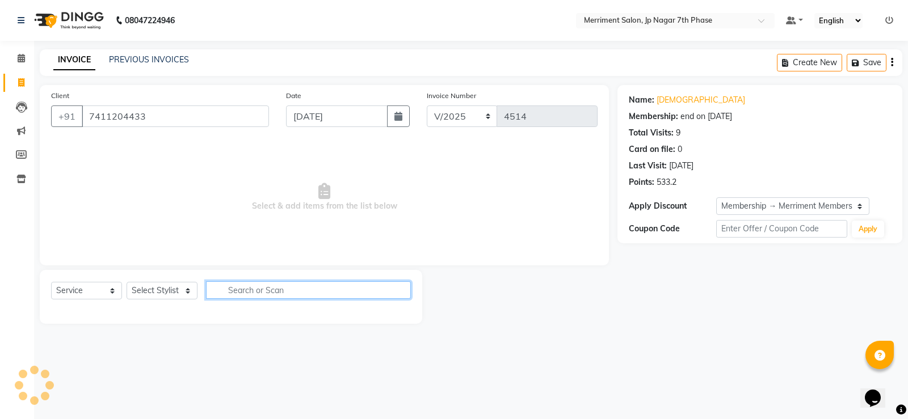
click at [247, 294] on input "text" at bounding box center [308, 290] width 205 height 18
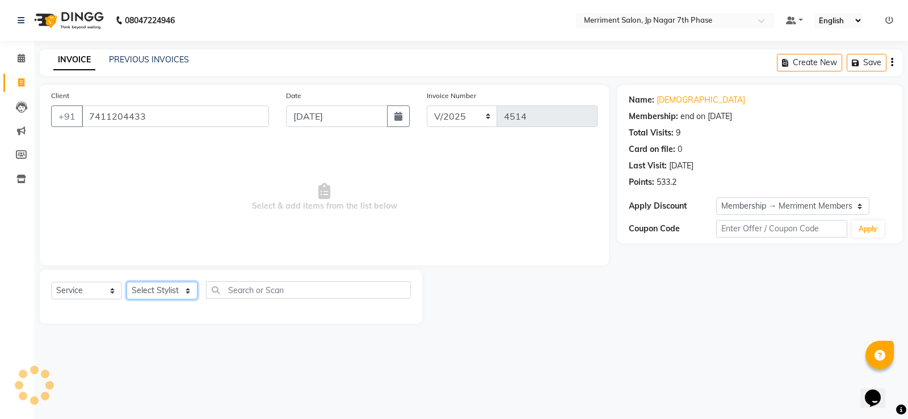
click at [176, 297] on select "Select Stylist" at bounding box center [161, 291] width 71 height 18
click at [175, 294] on select "Select Stylist" at bounding box center [161, 291] width 71 height 18
click at [175, 293] on select "Select Stylist" at bounding box center [161, 291] width 71 height 18
click at [174, 290] on select "Select Stylist" at bounding box center [161, 291] width 71 height 18
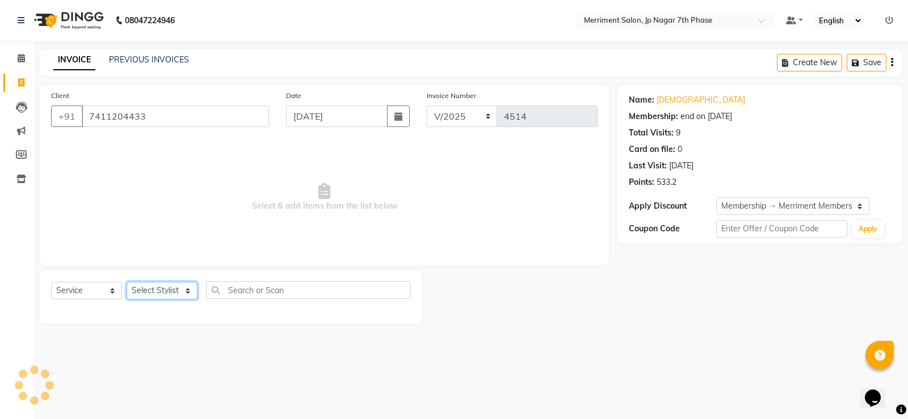
click at [175, 290] on select "Select Stylist" at bounding box center [161, 291] width 71 height 18
select select "53663"
click at [126, 282] on select "Select Stylist Chiru Farman likha naho [PERSON_NAME] [PERSON_NAME] [PERSON_NAME…" at bounding box center [161, 291] width 71 height 18
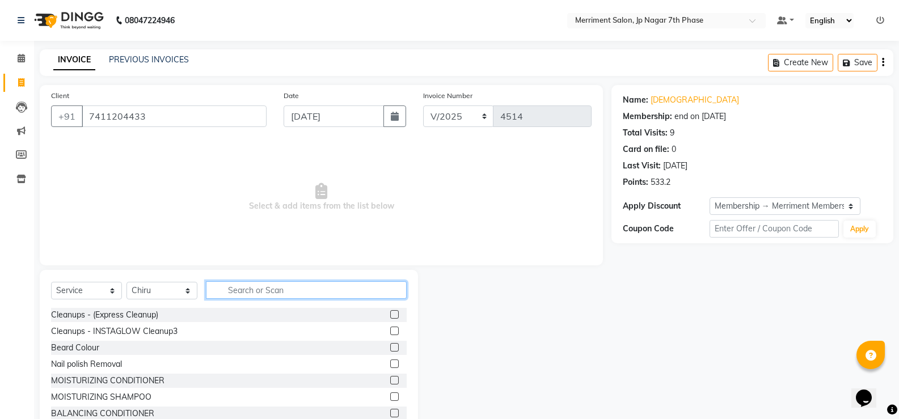
click at [265, 286] on input "text" at bounding box center [306, 290] width 201 height 18
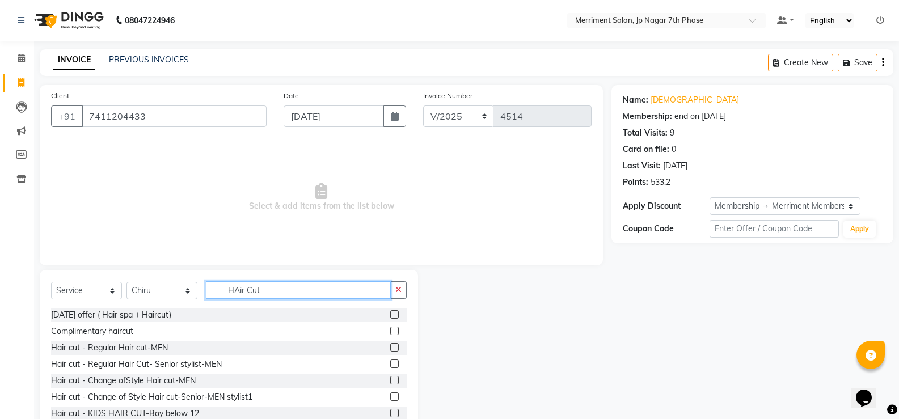
type input "HAir Cut"
click at [390, 365] on label at bounding box center [394, 364] width 9 height 9
click at [390, 365] on input "checkbox" at bounding box center [393, 364] width 7 height 7
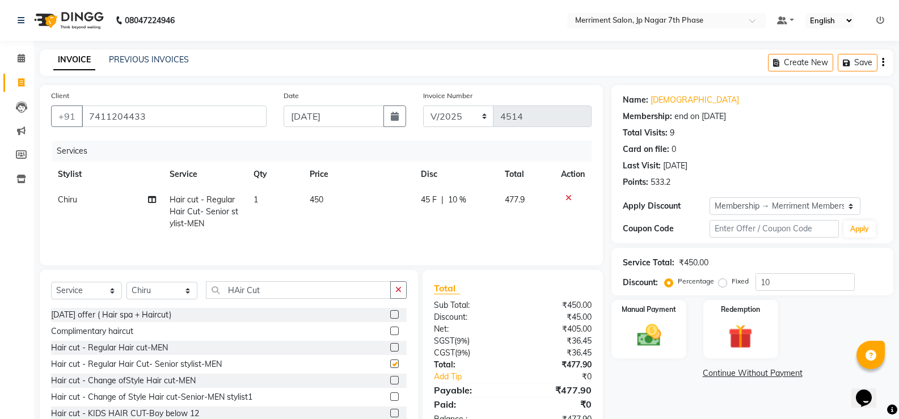
checkbox input "false"
drag, startPoint x: 290, startPoint y: 290, endPoint x: 94, endPoint y: 299, distance: 196.5
click at [95, 299] on div "Select Service Product Membership Package Voucher Prepaid Gift Card Select Styl…" at bounding box center [229, 294] width 356 height 27
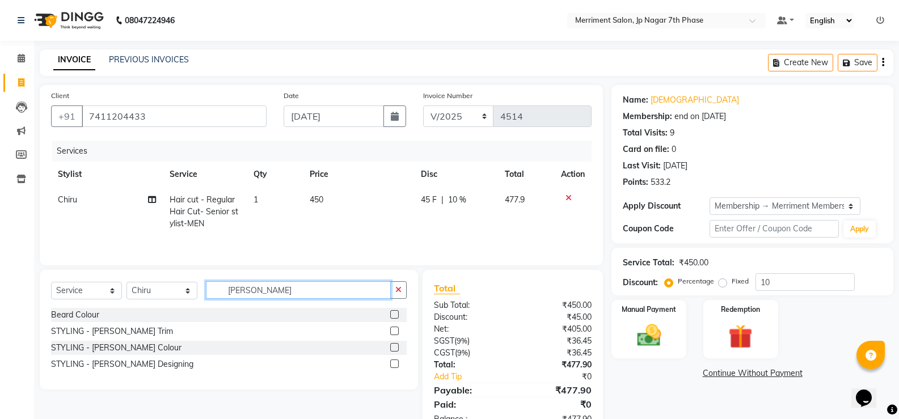
type input "[PERSON_NAME]"
click at [394, 332] on label at bounding box center [394, 331] width 9 height 9
click at [394, 332] on input "checkbox" at bounding box center [393, 331] width 7 height 7
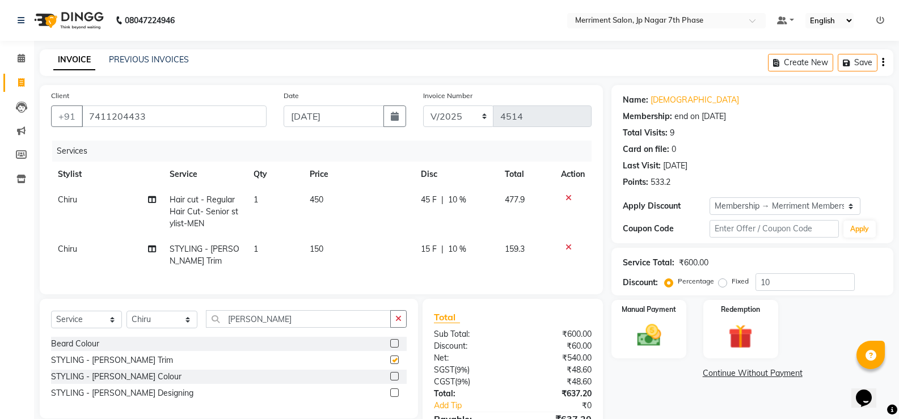
checkbox input "false"
click at [648, 336] on img at bounding box center [648, 335] width 40 height 29
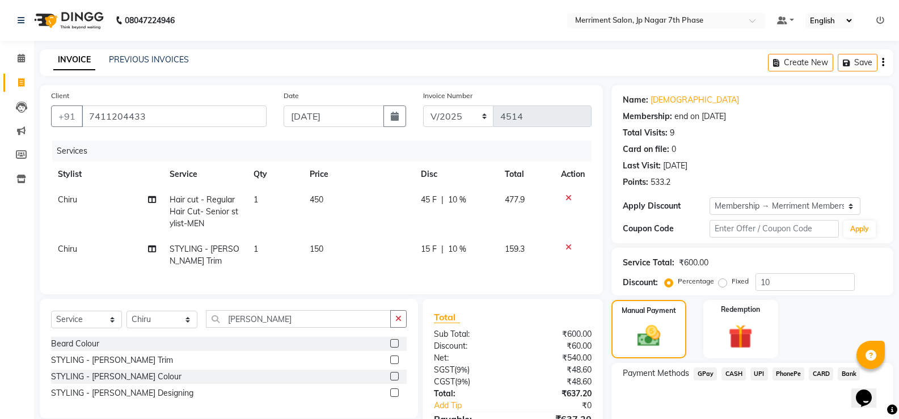
scroll to position [72, 0]
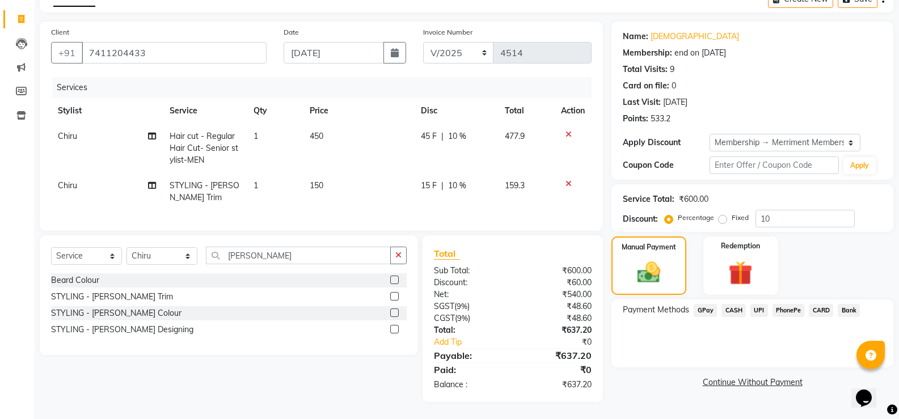
click at [759, 304] on span "UPI" at bounding box center [759, 310] width 18 height 13
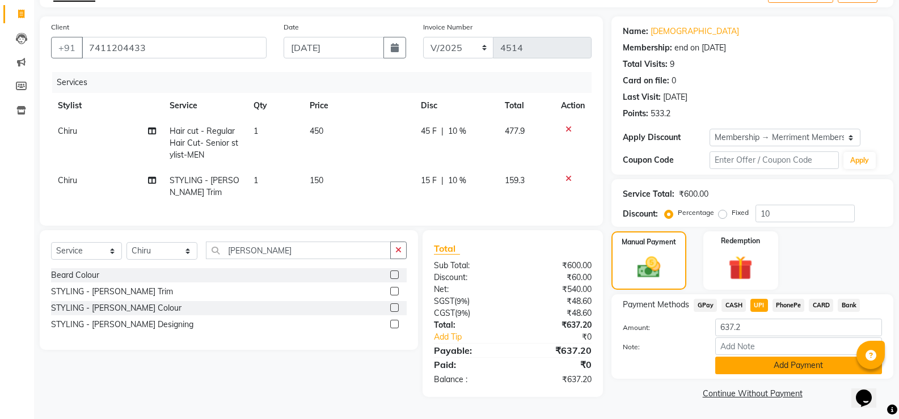
click at [775, 365] on button "Add Payment" at bounding box center [798, 366] width 167 height 18
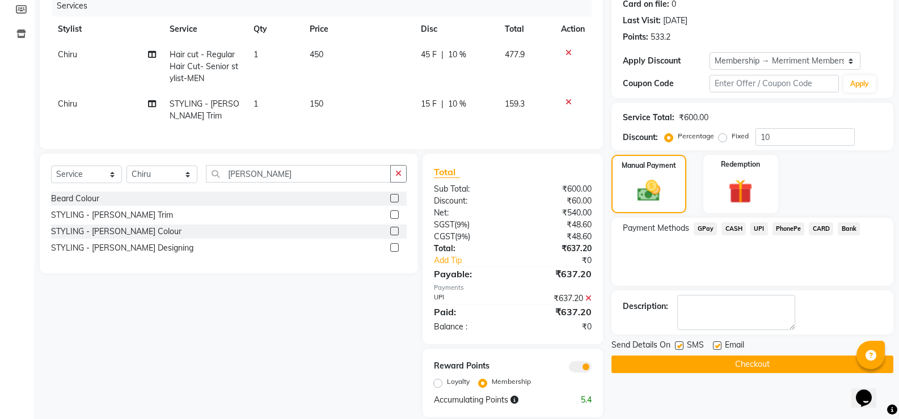
scroll to position [169, 0]
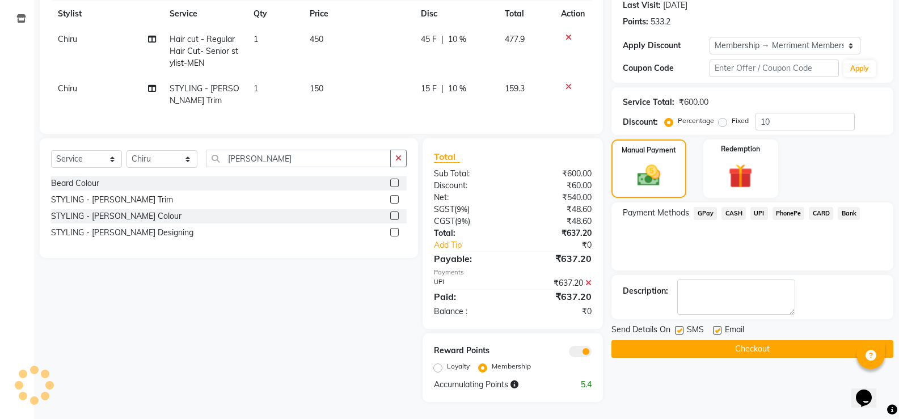
click at [749, 341] on button "Checkout" at bounding box center [752, 349] width 282 height 18
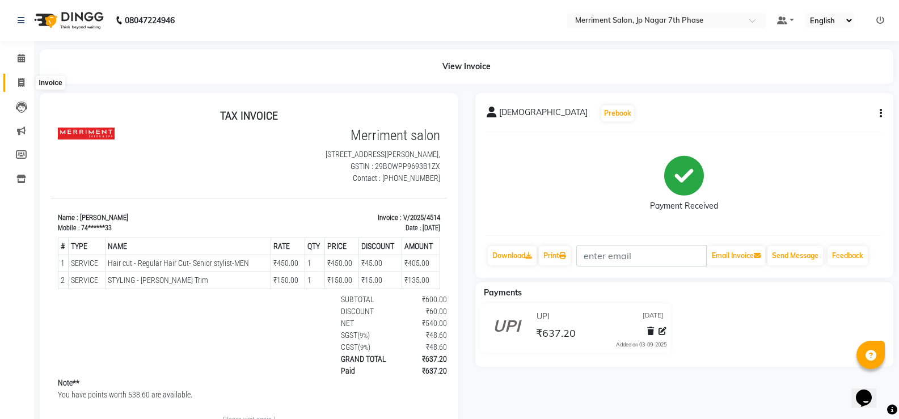
click at [21, 85] on icon at bounding box center [21, 82] width 6 height 9
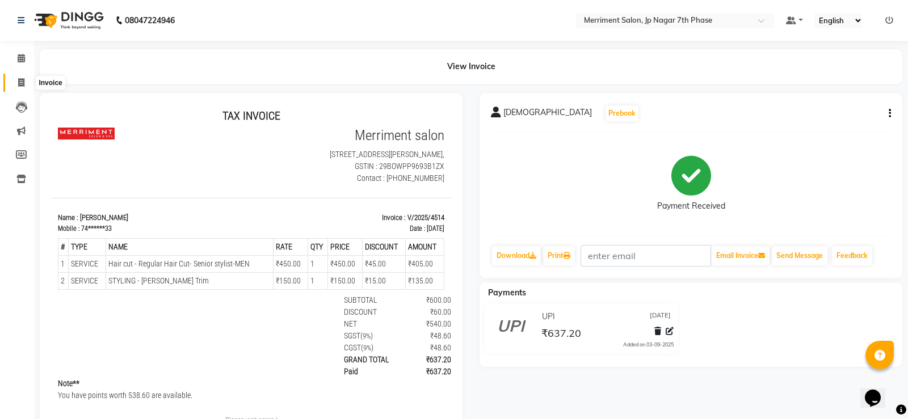
select select "service"
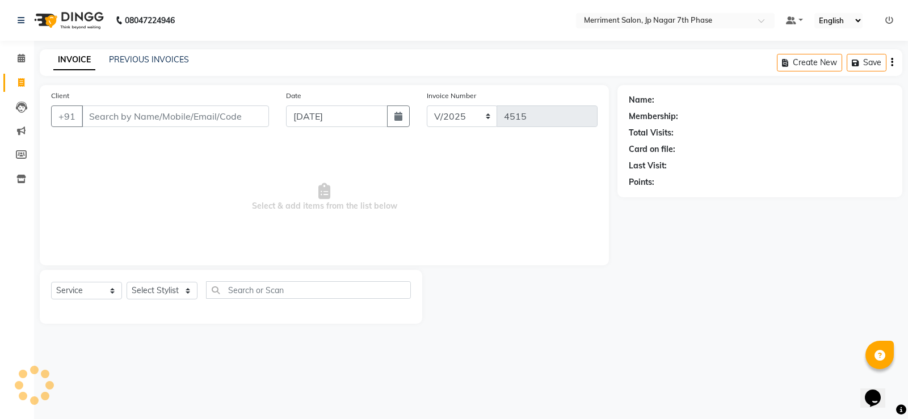
click at [129, 109] on input "Client" at bounding box center [175, 117] width 187 height 22
type input "8073732087"
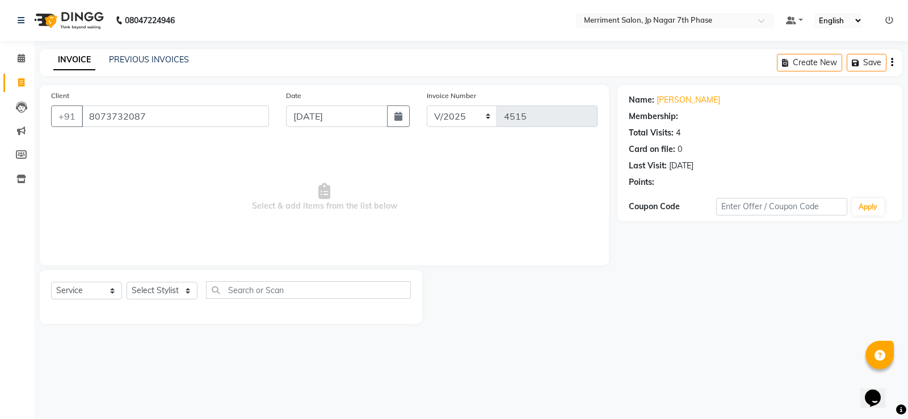
select select "2: Object"
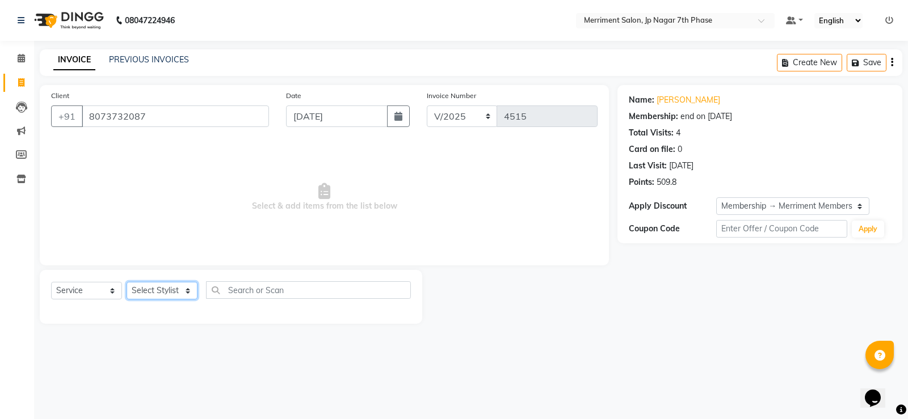
click at [160, 288] on select "Select Stylist Chiru Farman likha naho [PERSON_NAME] [PERSON_NAME] [PERSON_NAME…" at bounding box center [161, 291] width 71 height 18
select select "84910"
click at [126, 282] on select "Select Stylist Chiru Farman likha naho [PERSON_NAME] [PERSON_NAME] [PERSON_NAME…" at bounding box center [161, 291] width 71 height 18
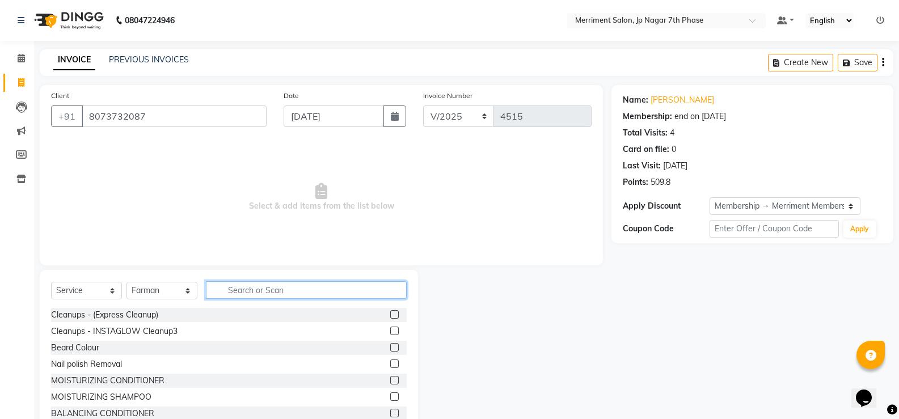
click at [272, 292] on input "text" at bounding box center [306, 290] width 201 height 18
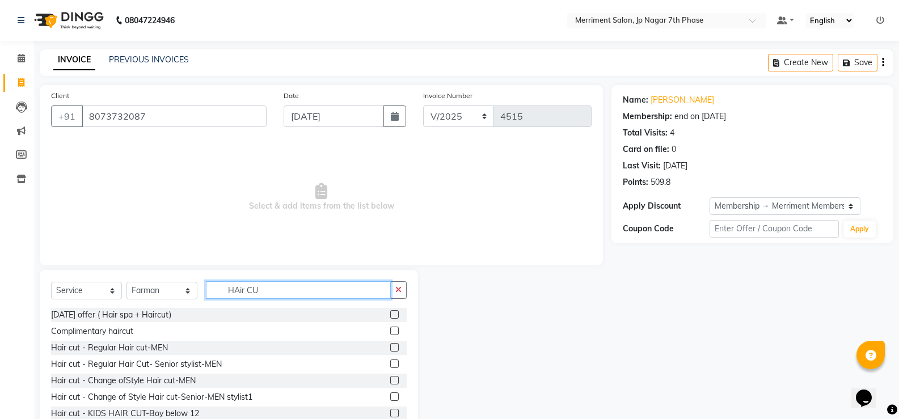
type input "HAir CU"
click at [390, 365] on label at bounding box center [394, 364] width 9 height 9
click at [390, 365] on input "checkbox" at bounding box center [393, 364] width 7 height 7
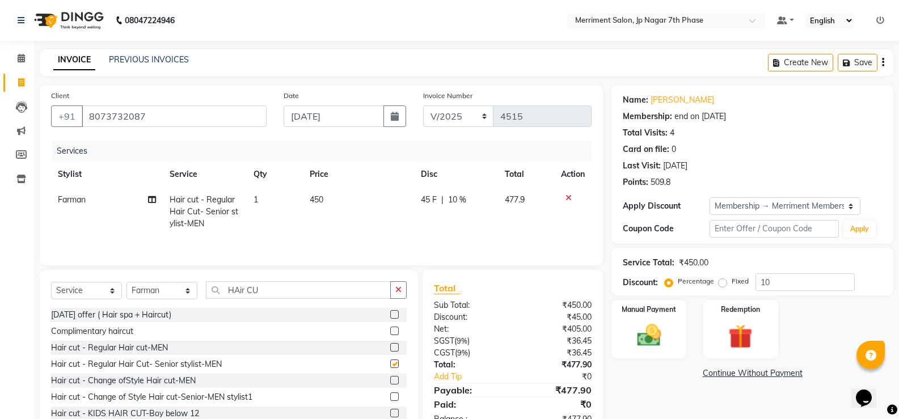
checkbox input "false"
drag, startPoint x: 319, startPoint y: 291, endPoint x: 144, endPoint y: 285, distance: 174.8
click at [144, 285] on div "Select Service Product Membership Package Voucher Prepaid Gift Card Select Styl…" at bounding box center [229, 294] width 356 height 27
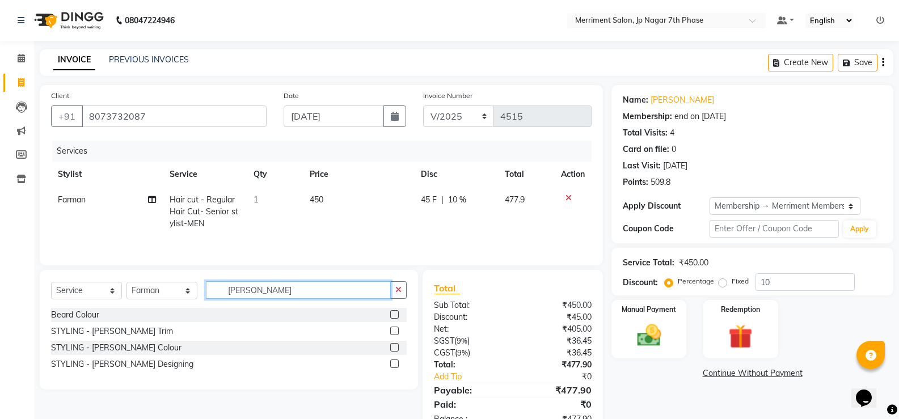
type input "[PERSON_NAME]"
click at [395, 332] on label at bounding box center [394, 331] width 9 height 9
click at [395, 332] on input "checkbox" at bounding box center [393, 331] width 7 height 7
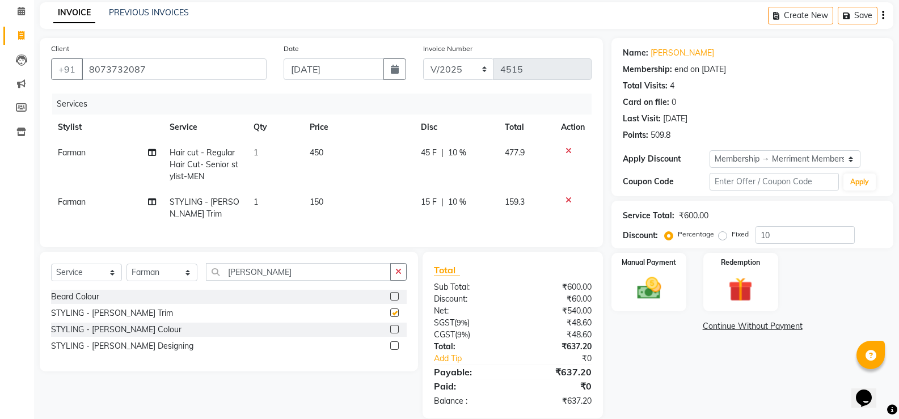
scroll to position [72, 0]
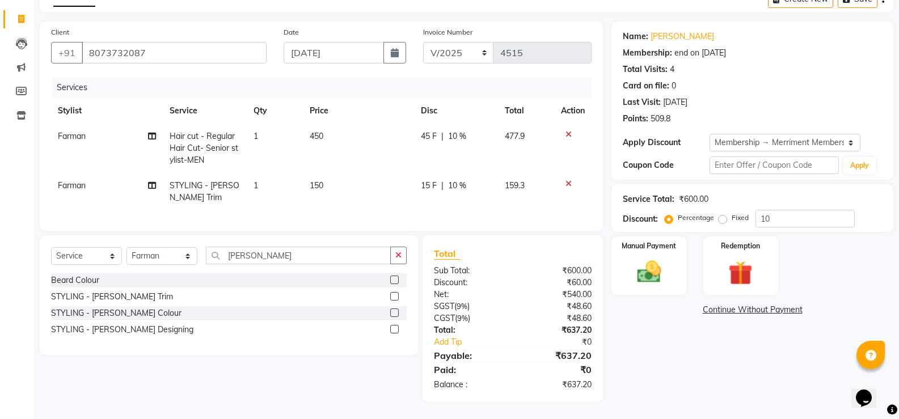
checkbox input "false"
click at [656, 264] on img at bounding box center [648, 272] width 40 height 29
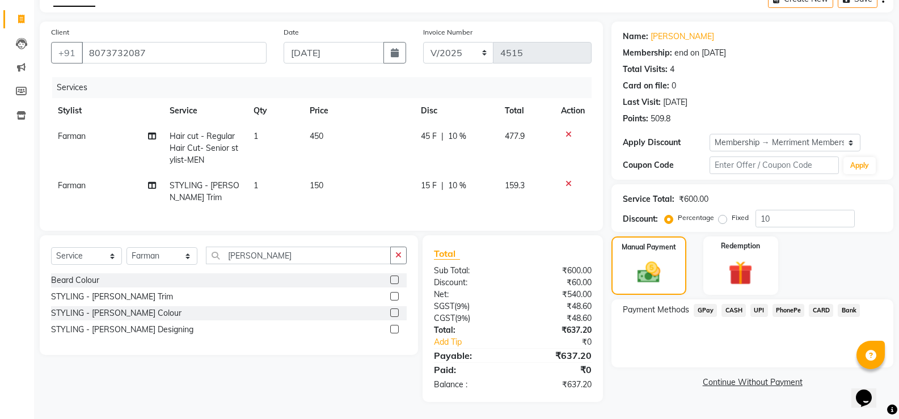
click at [827, 304] on span "CARD" at bounding box center [821, 310] width 24 height 13
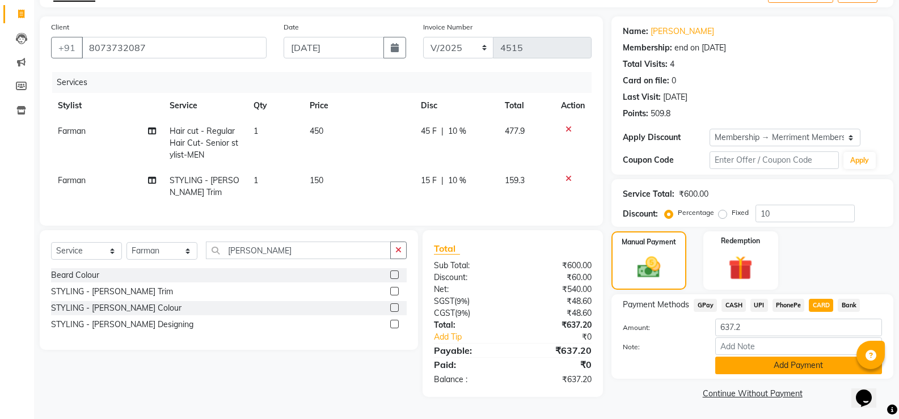
click at [811, 363] on button "Add Payment" at bounding box center [798, 366] width 167 height 18
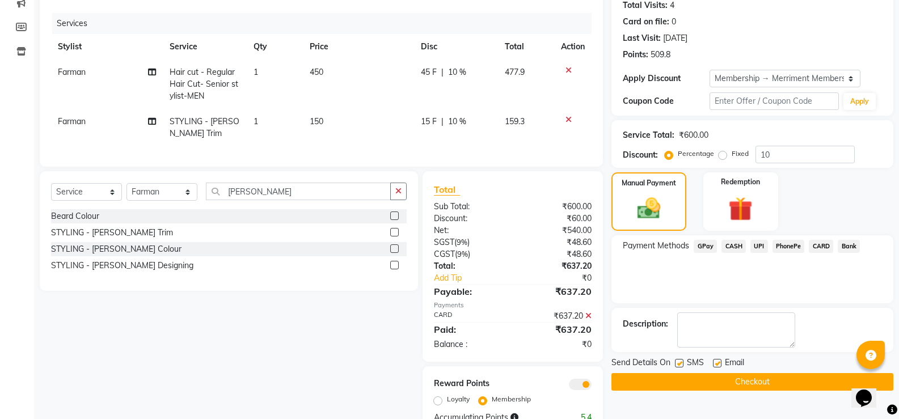
scroll to position [169, 0]
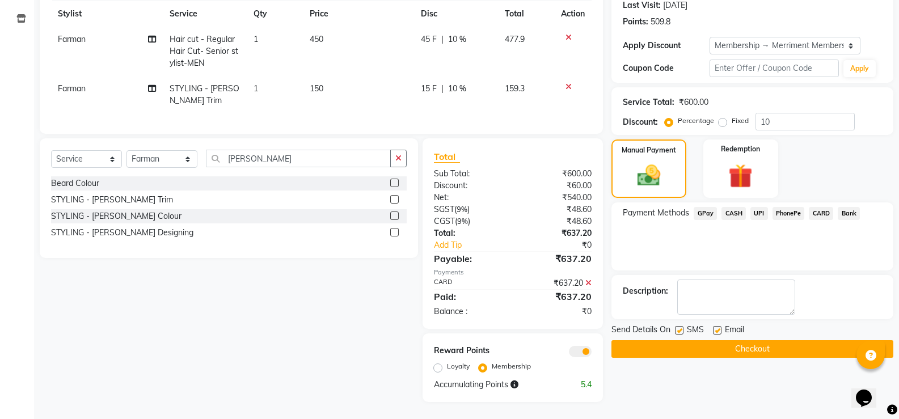
click at [745, 343] on button "Checkout" at bounding box center [752, 349] width 282 height 18
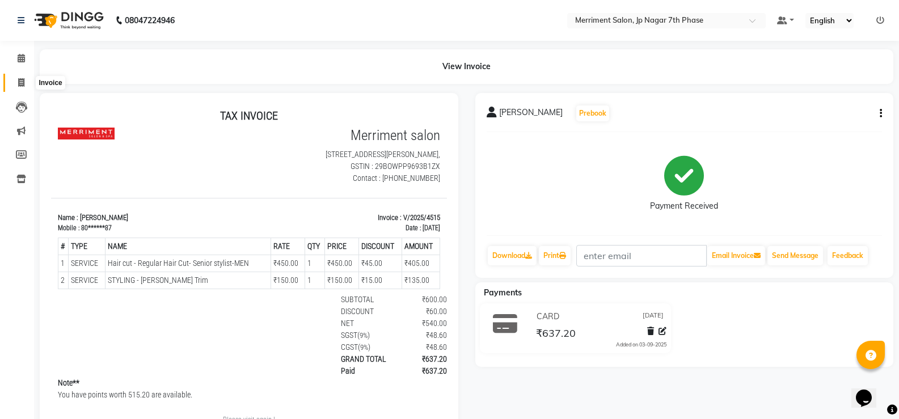
click at [18, 86] on icon at bounding box center [21, 82] width 6 height 9
select select "service"
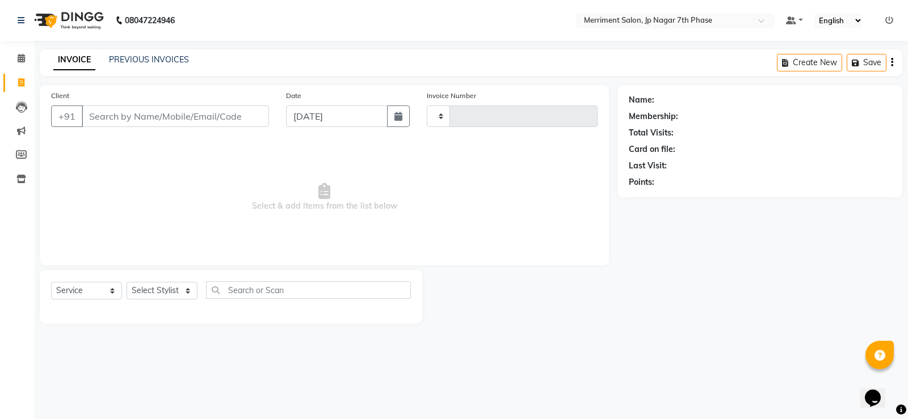
type input "4516"
select select "4110"
click at [144, 111] on input "Client" at bounding box center [175, 117] width 187 height 22
type input "9611901107"
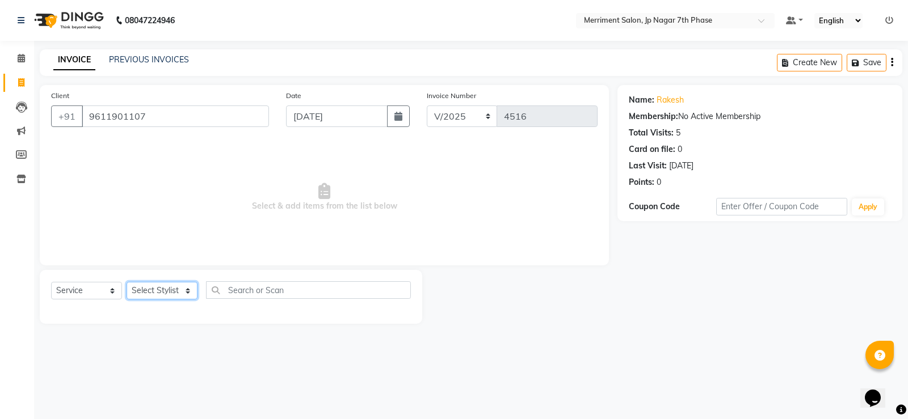
drag, startPoint x: 156, startPoint y: 290, endPoint x: 157, endPoint y: 282, distance: 8.0
click at [156, 290] on select "Select Stylist Chiru Farman likha naho [PERSON_NAME] [PERSON_NAME] [PERSON_NAME…" at bounding box center [161, 291] width 71 height 18
select select "53663"
click at [126, 282] on select "Select Stylist Chiru Farman likha naho [PERSON_NAME] [PERSON_NAME] [PERSON_NAME…" at bounding box center [161, 291] width 71 height 18
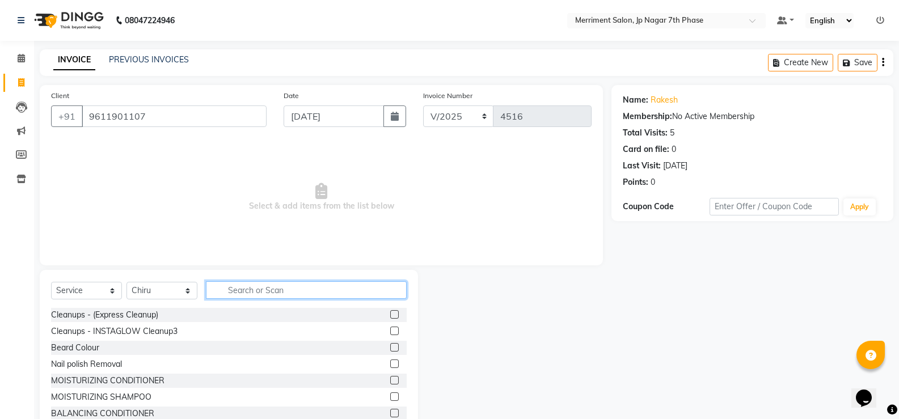
click at [270, 288] on input "text" at bounding box center [306, 290] width 201 height 18
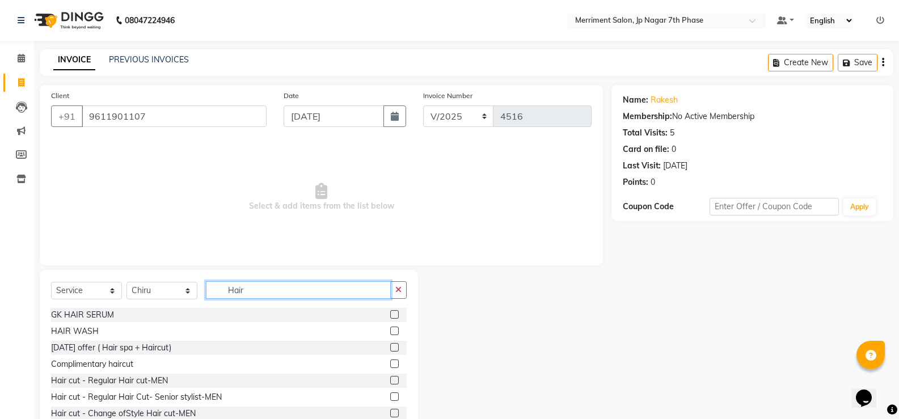
type input "Hair"
click at [390, 397] on label at bounding box center [394, 397] width 9 height 9
click at [390, 397] on input "checkbox" at bounding box center [393, 397] width 7 height 7
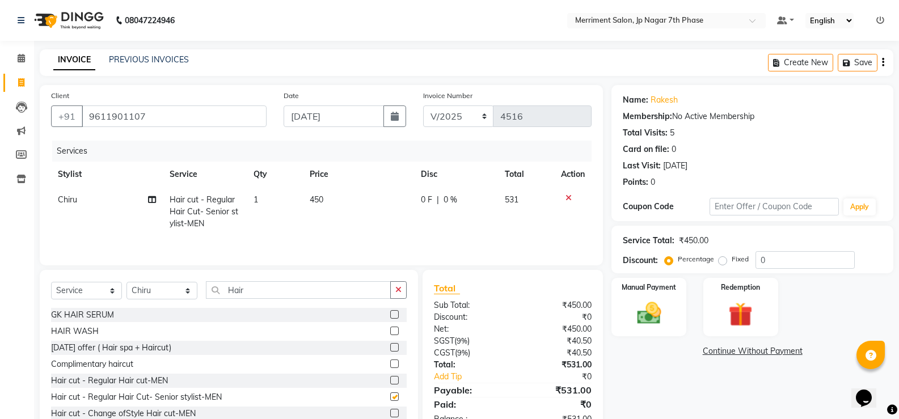
checkbox input "false"
click at [282, 292] on input "Hair" at bounding box center [298, 290] width 185 height 18
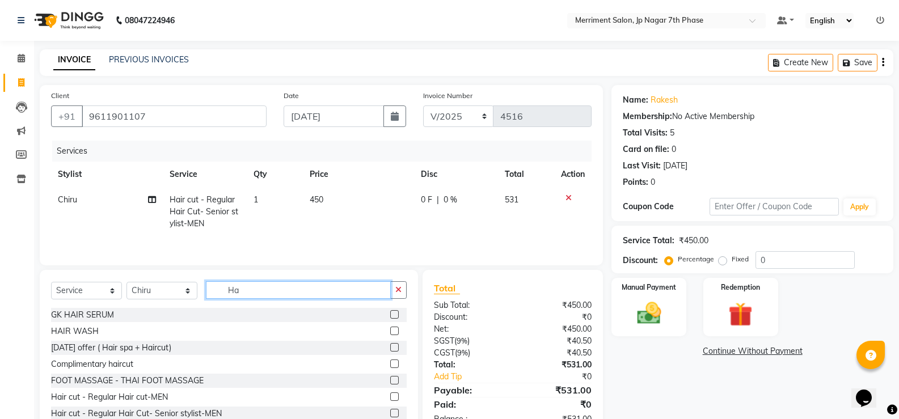
type input "H"
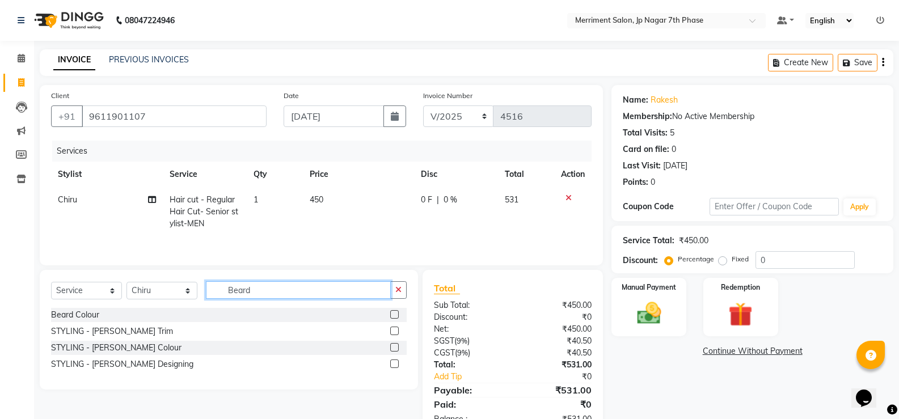
type input "Beard"
click at [396, 330] on label at bounding box center [394, 331] width 9 height 9
click at [396, 330] on input "checkbox" at bounding box center [393, 331] width 7 height 7
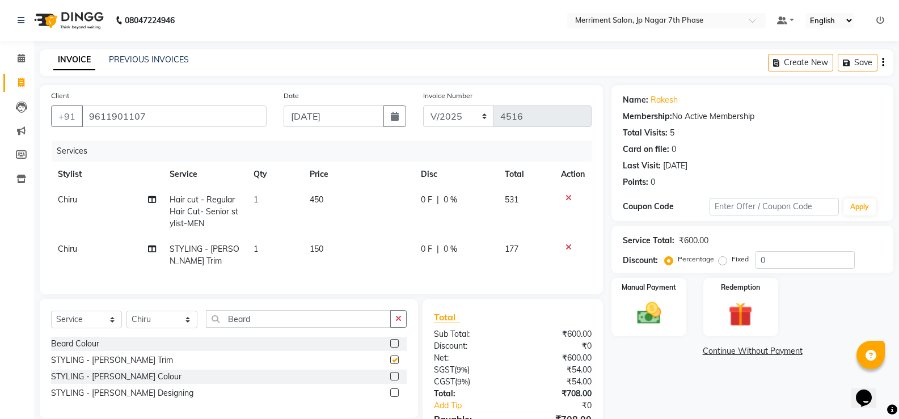
checkbox input "false"
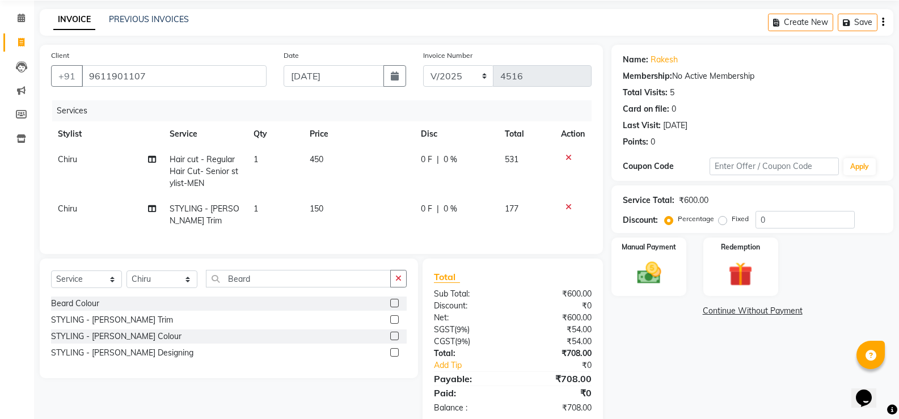
scroll to position [72, 0]
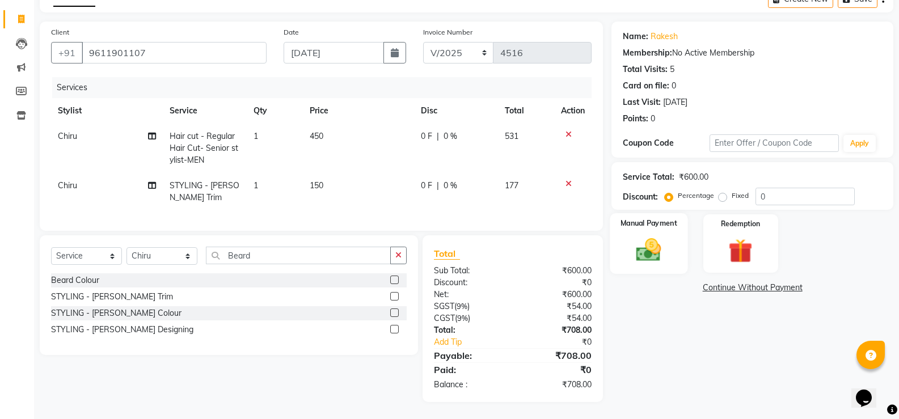
click at [656, 237] on img at bounding box center [648, 249] width 40 height 29
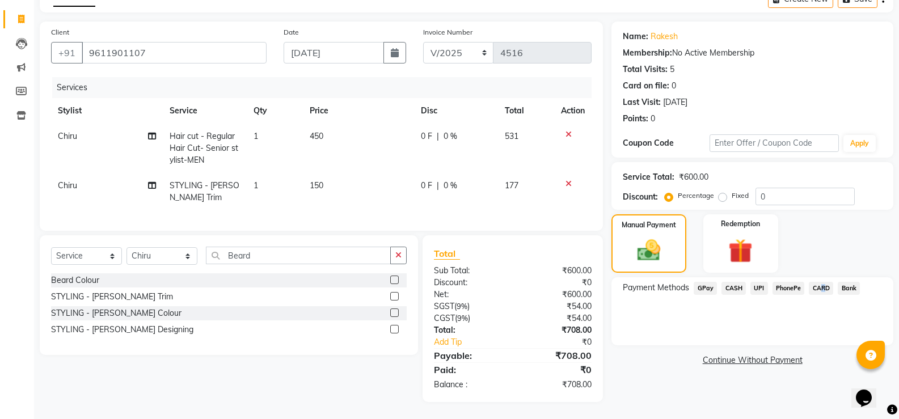
click at [818, 282] on span "CARD" at bounding box center [821, 288] width 24 height 13
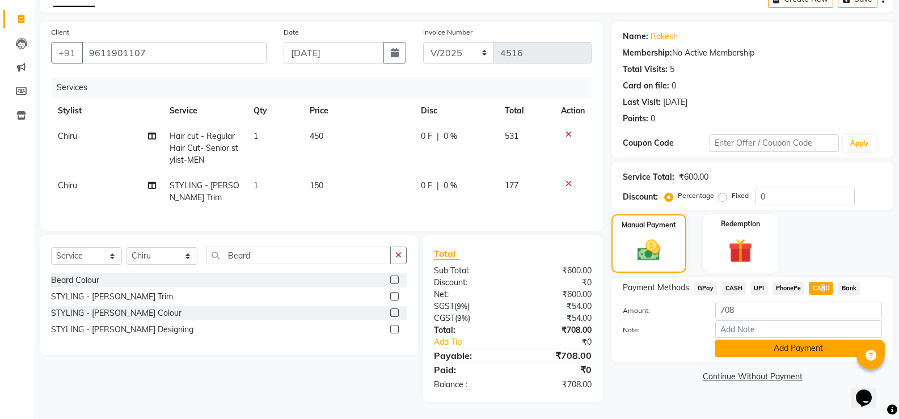
click at [803, 340] on button "Add Payment" at bounding box center [798, 349] width 167 height 18
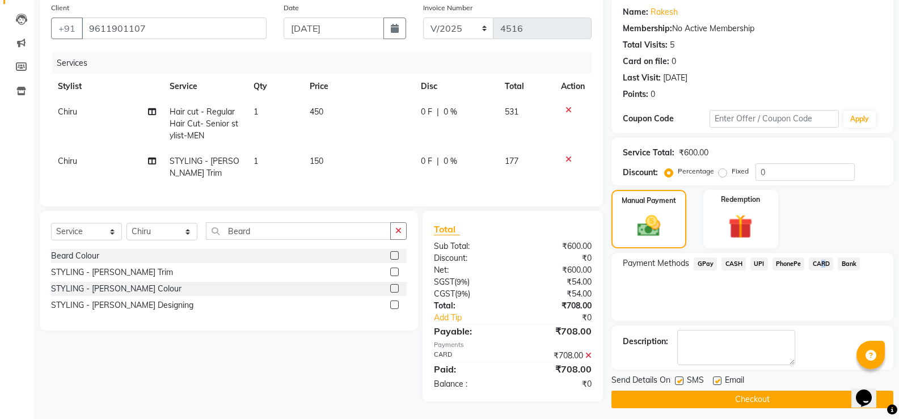
scroll to position [96, 0]
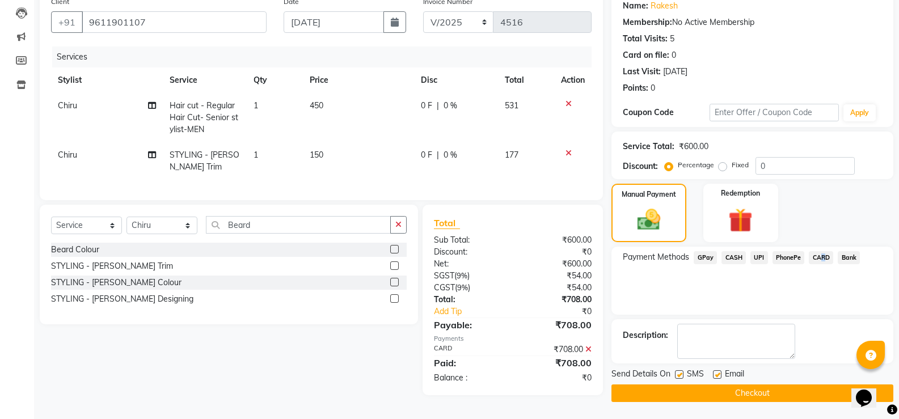
click at [762, 392] on button "Checkout" at bounding box center [752, 394] width 282 height 18
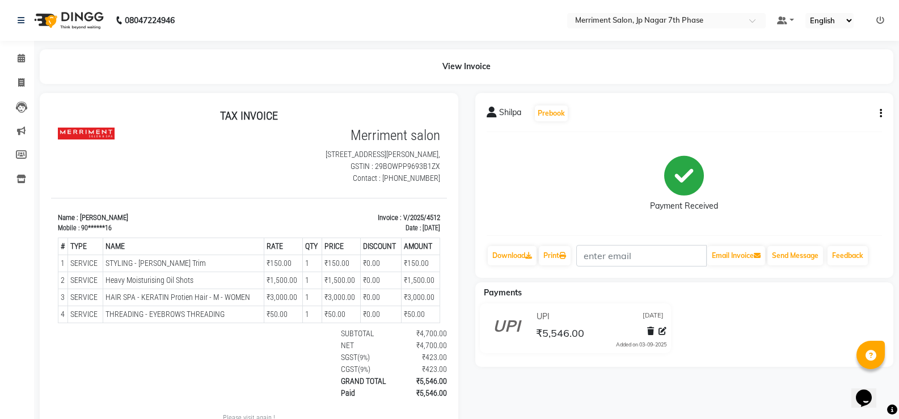
click at [883, 113] on div "Shilpa Prebook Payment Received Download Print Email Invoice Send Message Feedb…" at bounding box center [684, 185] width 419 height 185
click at [881, 113] on icon "button" at bounding box center [881, 113] width 2 height 1
click at [825, 121] on div "Edit Item Staff" at bounding box center [825, 120] width 78 height 14
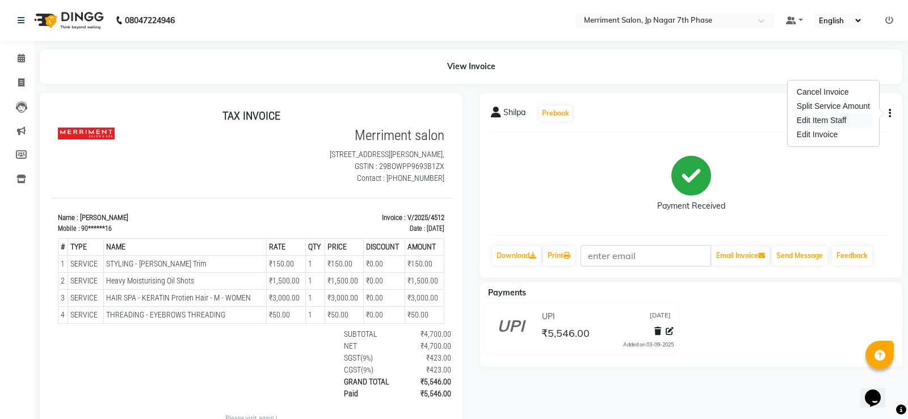
select select "84910"
select select "75887"
select select "83450"
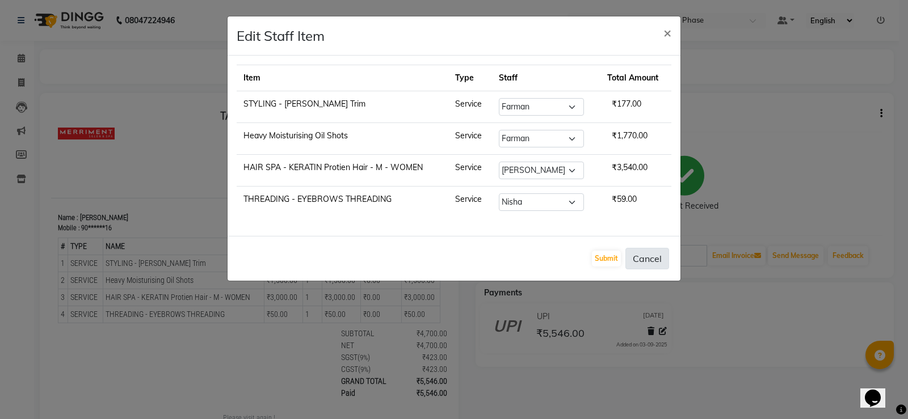
click at [639, 256] on button "Cancel" at bounding box center [647, 259] width 44 height 22
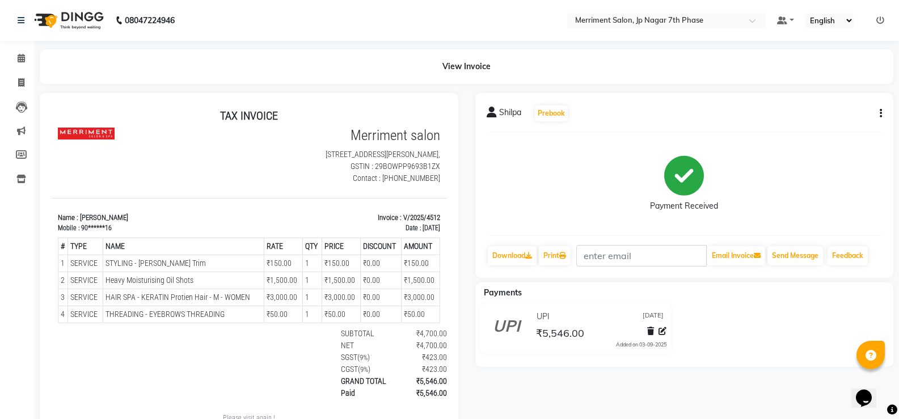
click at [880, 114] on icon "button" at bounding box center [881, 113] width 2 height 1
click at [798, 122] on div "Edit Item Staff" at bounding box center [825, 120] width 78 height 14
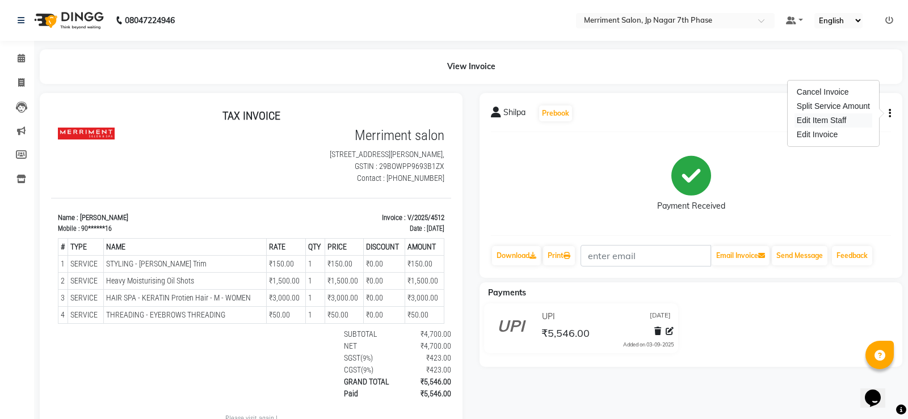
select select "84910"
select select "75887"
select select "83450"
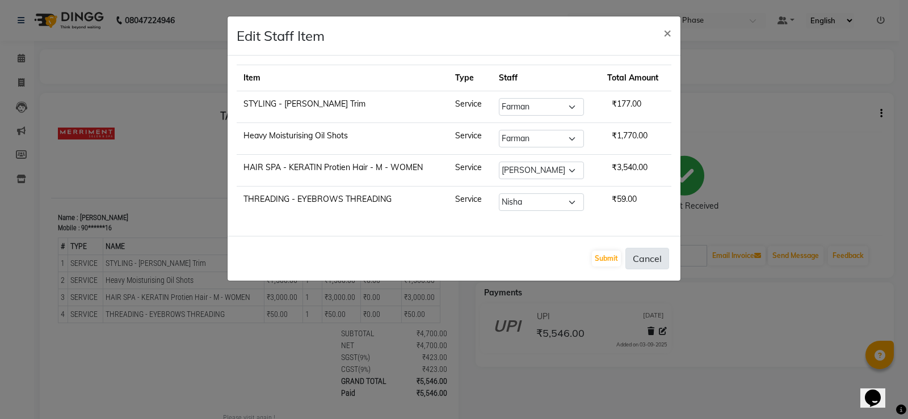
click at [654, 259] on button "Cancel" at bounding box center [647, 259] width 44 height 22
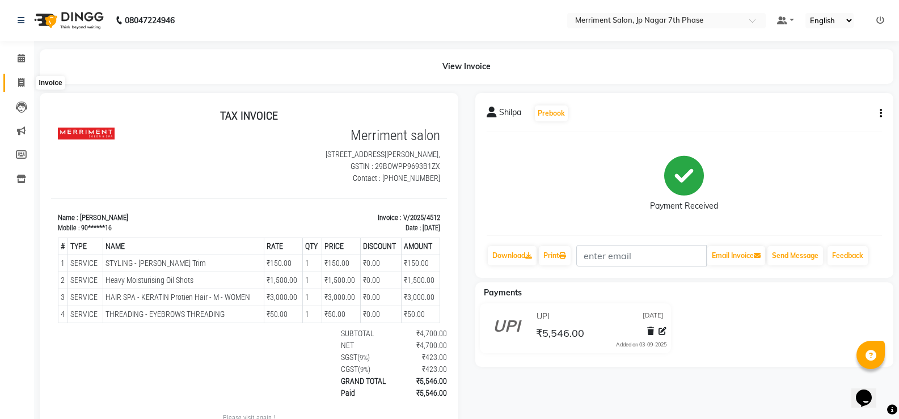
click at [25, 86] on span at bounding box center [21, 83] width 20 height 13
select select "service"
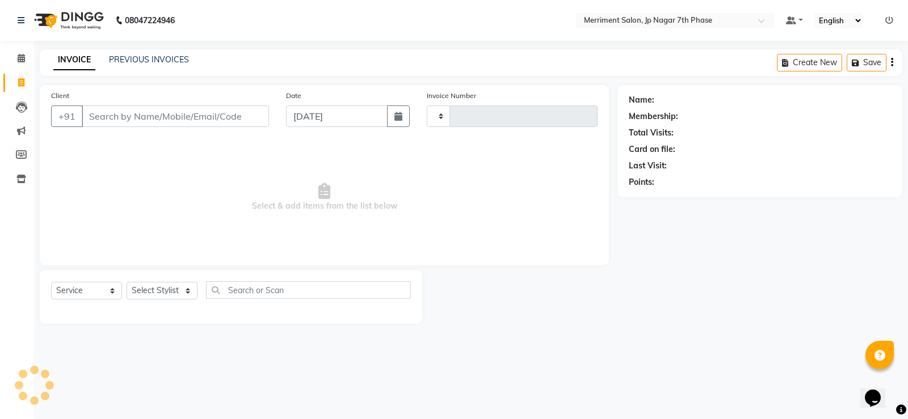
type input "4514"
select select "4110"
click at [150, 60] on link "PREVIOUS INVOICES" at bounding box center [149, 59] width 80 height 10
